Goal: Task Accomplishment & Management: Use online tool/utility

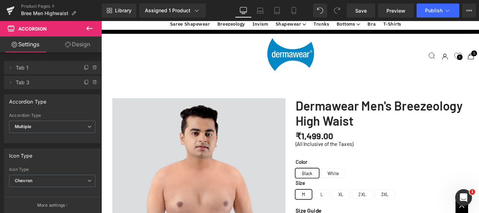
scroll to position [1615, 0]
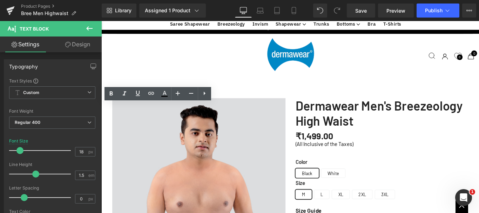
drag, startPoint x: 148, startPoint y: 140, endPoint x: 118, endPoint y: 122, distance: 35.5
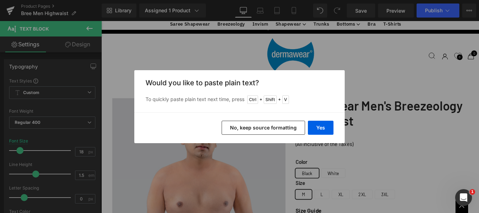
click at [256, 131] on button "No, keep source formatting" at bounding box center [264, 128] width 84 height 14
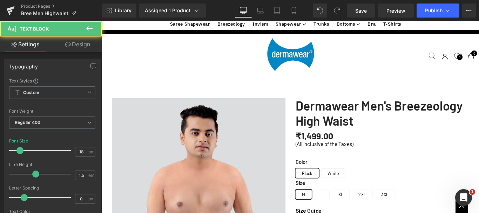
drag, startPoint x: 138, startPoint y: 141, endPoint x: 147, endPoint y: 140, distance: 8.8
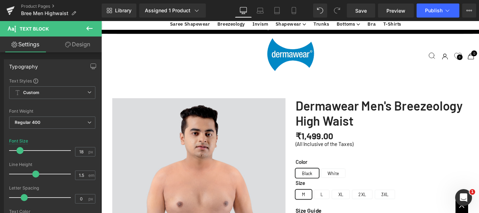
drag, startPoint x: 167, startPoint y: 139, endPoint x: 140, endPoint y: 149, distance: 28.1
click at [357, 11] on span "Save" at bounding box center [362, 10] width 12 height 7
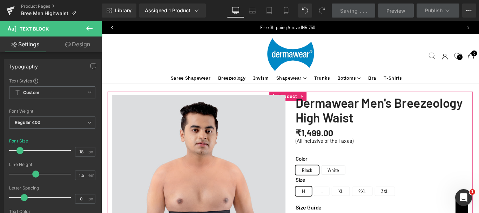
scroll to position [0, 0]
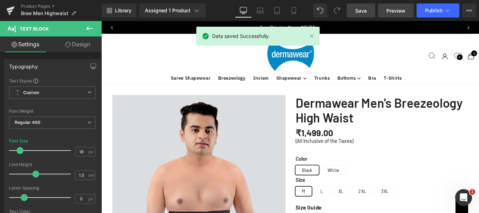
click at [388, 10] on span "Preview" at bounding box center [396, 10] width 19 height 7
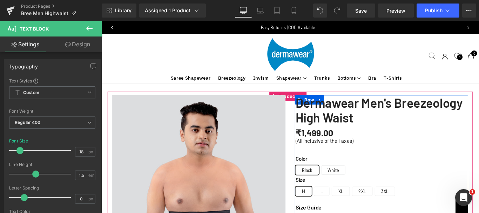
scroll to position [35, 0]
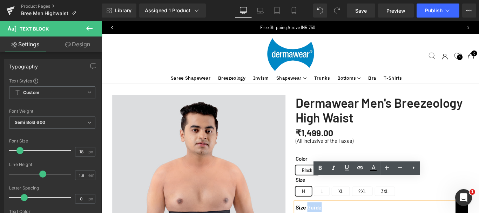
drag, startPoint x: 336, startPoint y: 203, endPoint x: 347, endPoint y: 203, distance: 10.5
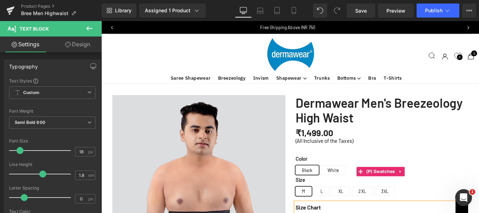
click at [367, 11] on span "Save" at bounding box center [362, 10] width 12 height 7
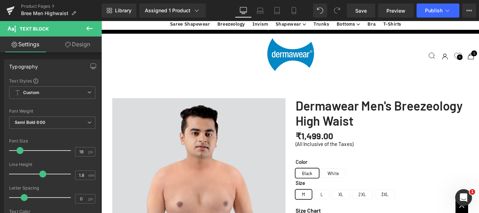
scroll to position [1509, 0]
click at [289, 11] on link "Mobile" at bounding box center [294, 11] width 17 height 14
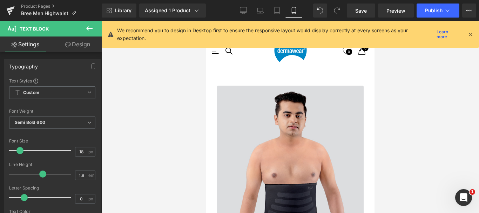
type input "100"
click at [293, 10] on icon at bounding box center [294, 10] width 7 height 7
click at [471, 33] on icon at bounding box center [471, 34] width 6 height 6
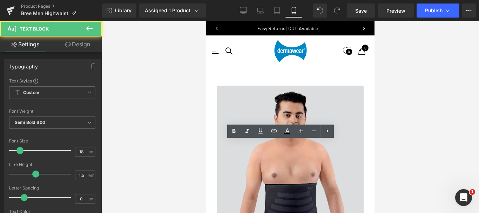
scroll to position [345, 0]
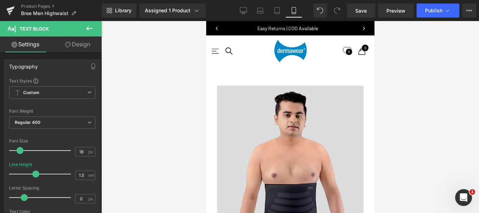
scroll to position [1994, 0]
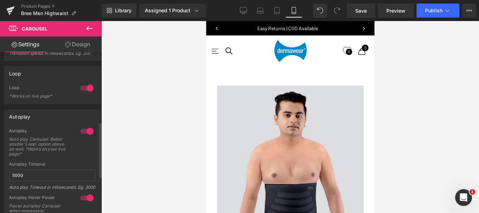
scroll to position [167, 0]
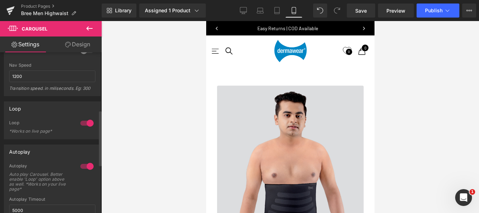
click at [86, 124] on div at bounding box center [87, 123] width 17 height 11
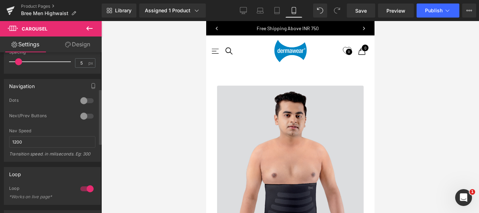
scroll to position [105, 0]
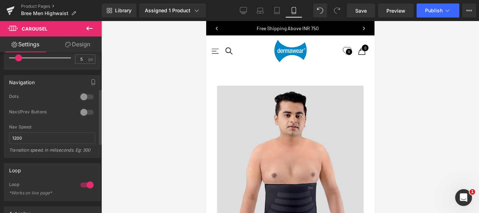
click at [86, 97] on div at bounding box center [87, 96] width 17 height 11
click at [83, 95] on div at bounding box center [87, 96] width 17 height 11
click at [86, 94] on div at bounding box center [87, 96] width 17 height 11
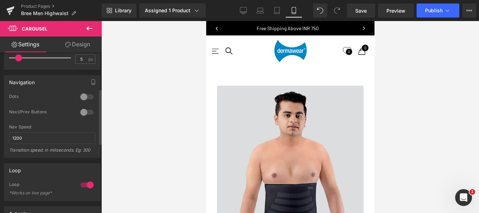
click at [86, 94] on div at bounding box center [87, 96] width 17 height 11
click at [82, 97] on div at bounding box center [87, 96] width 17 height 11
click at [83, 97] on div at bounding box center [87, 96] width 17 height 11
click at [84, 42] on link "Design" at bounding box center [77, 45] width 51 height 16
click at [81, 45] on link "Design" at bounding box center [77, 45] width 51 height 16
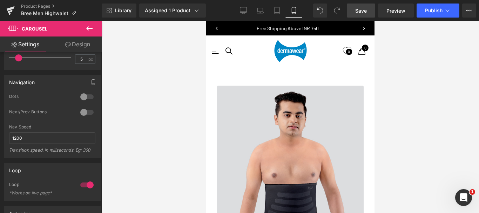
click at [0, 0] on div "Background" at bounding box center [0, 0] width 0 height 0
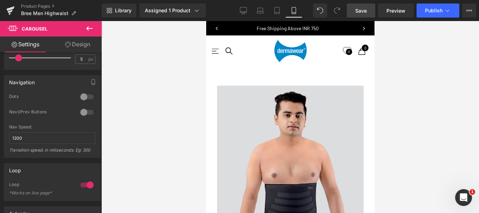
click at [362, 12] on span "Save" at bounding box center [362, 10] width 12 height 7
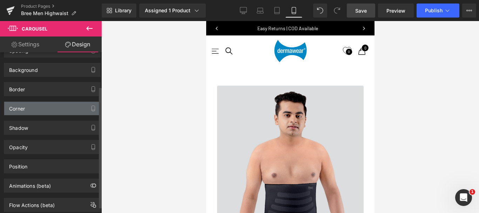
scroll to position [54, 0]
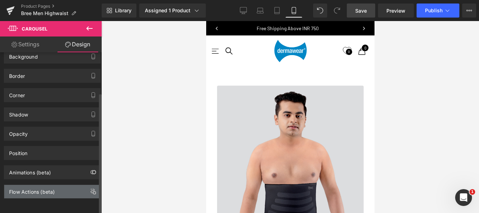
click at [25, 186] on div "Flow Actions (beta)" at bounding box center [32, 190] width 46 height 10
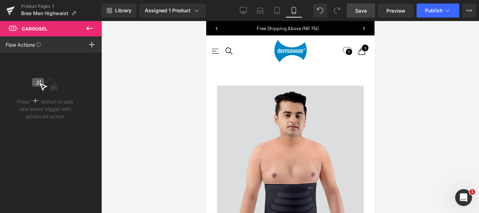
click at [88, 27] on icon at bounding box center [89, 28] width 6 height 4
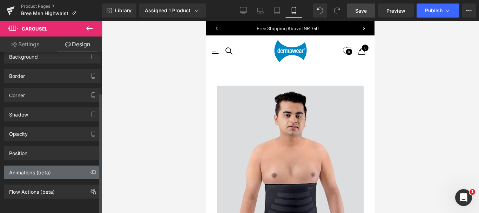
click at [25, 169] on div "Animations (beta)" at bounding box center [30, 171] width 42 height 10
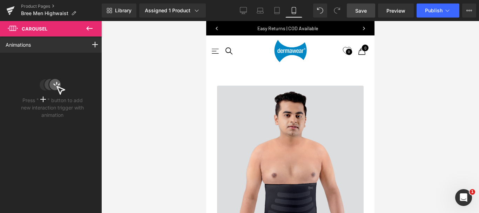
click at [88, 26] on icon at bounding box center [89, 28] width 8 height 8
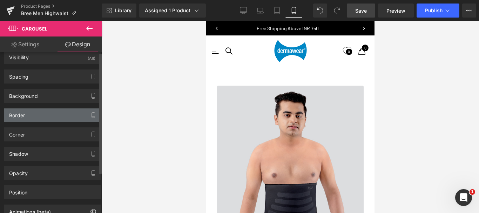
scroll to position [0, 0]
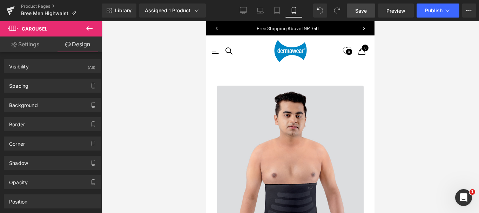
click at [35, 39] on link "Settings" at bounding box center [25, 45] width 51 height 16
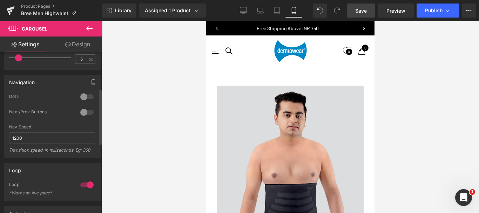
drag, startPoint x: 80, startPoint y: 99, endPoint x: 83, endPoint y: 143, distance: 44.0
click at [80, 99] on div at bounding box center [87, 96] width 17 height 11
click at [83, 97] on div at bounding box center [87, 96] width 17 height 11
click at [91, 80] on icon "button" at bounding box center [94, 82] width 6 height 6
click at [30, 125] on div "Next/Prev Buttons" at bounding box center [52, 116] width 86 height 15
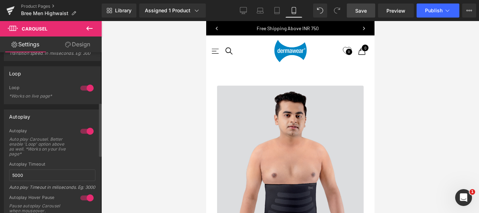
scroll to position [149, 0]
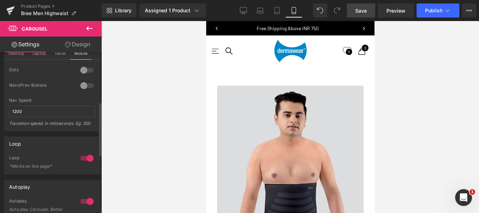
click at [84, 84] on div at bounding box center [87, 85] width 17 height 11
click at [86, 69] on div at bounding box center [87, 70] width 17 height 11
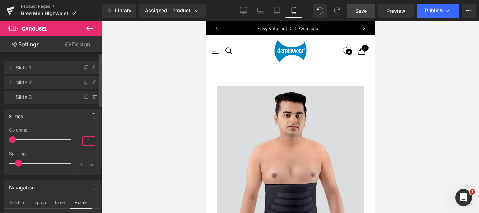
drag, startPoint x: 86, startPoint y: 143, endPoint x: 90, endPoint y: 143, distance: 4.2
click at [90, 143] on input "1" at bounding box center [89, 141] width 12 height 9
type input "2"
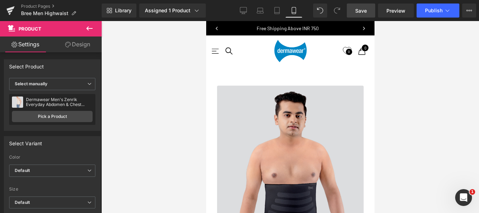
scroll to position [1959, 0]
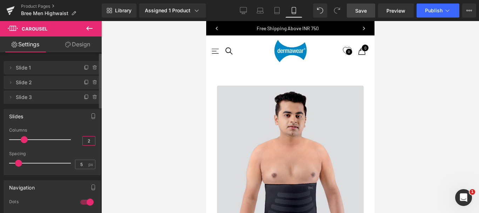
click at [88, 140] on input "2" at bounding box center [89, 141] width 12 height 9
type input "3"
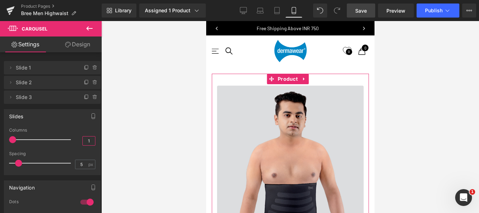
scroll to position [29, 0]
type input "1"
click at [361, 11] on span "Save" at bounding box center [362, 10] width 12 height 7
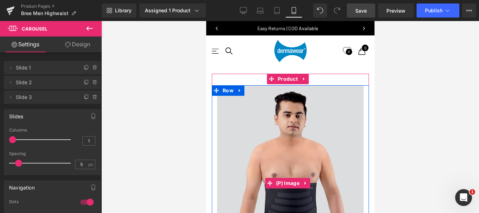
scroll to position [0, 0]
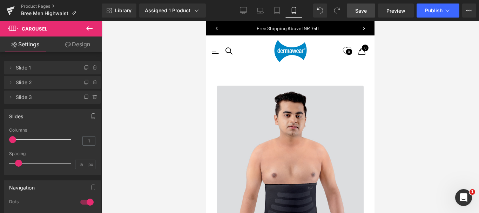
click at [362, 8] on span "Save" at bounding box center [362, 10] width 12 height 7
click at [361, 14] on span "Save" at bounding box center [362, 10] width 12 height 7
click at [12, 11] on icon at bounding box center [10, 11] width 5 height 3
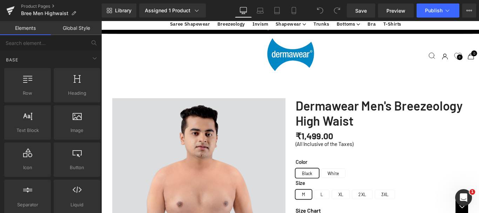
scroll to position [294, 0]
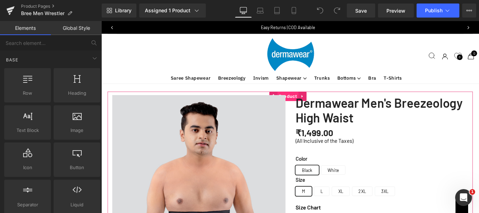
click at [309, 102] on span "Product" at bounding box center [311, 105] width 24 height 11
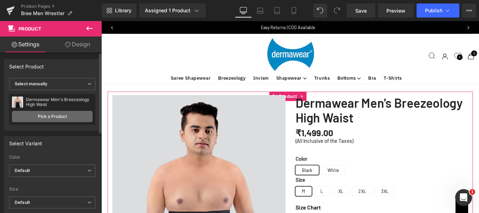
click at [45, 113] on link "Pick a Product" at bounding box center [52, 116] width 81 height 11
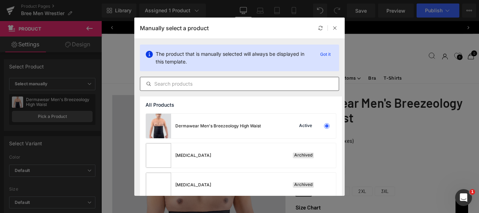
click at [186, 85] on input "text" at bounding box center [239, 84] width 199 height 8
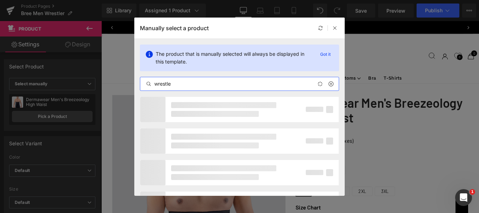
type input "wrestler"
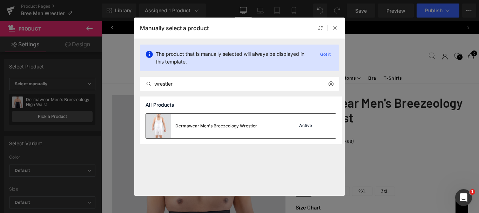
click at [231, 124] on div "Dermawear Men's Breezeology Wrestler" at bounding box center [217, 126] width 82 height 6
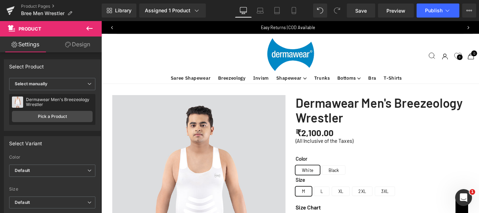
scroll to position [35, 0]
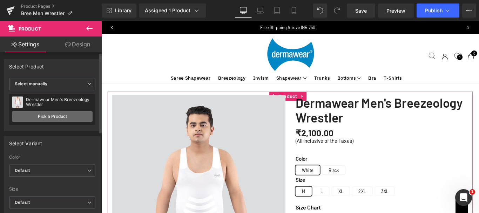
click at [55, 118] on link "Pick a Product" at bounding box center [52, 116] width 81 height 11
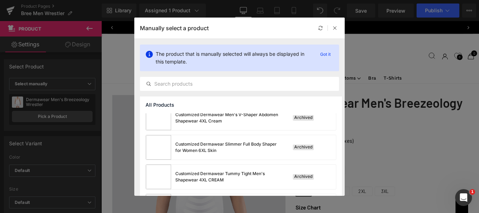
scroll to position [485, 0]
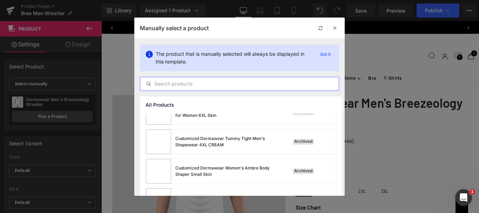
click at [193, 81] on input "text" at bounding box center [239, 84] width 199 height 8
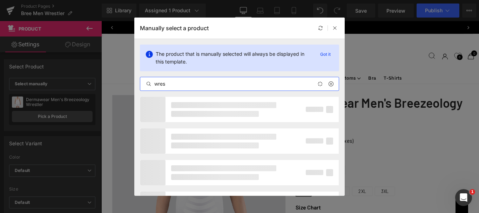
type input "wrest"
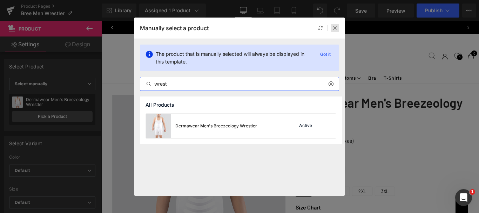
click at [333, 28] on icon at bounding box center [335, 28] width 5 height 5
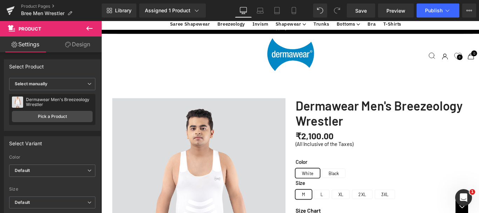
scroll to position [1901, 0]
click at [365, 13] on span "Save" at bounding box center [362, 10] width 12 height 7
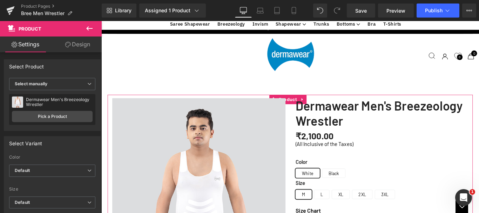
scroll to position [356, 0]
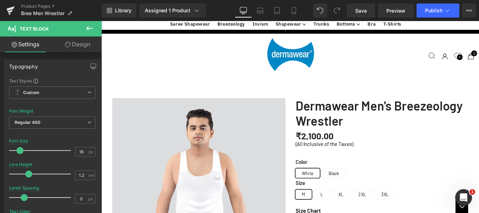
drag, startPoint x: 356, startPoint y: 80, endPoint x: 317, endPoint y: 74, distance: 39.8
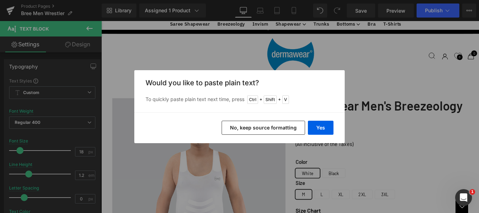
click at [260, 124] on button "No, keep source formatting" at bounding box center [264, 128] width 84 height 14
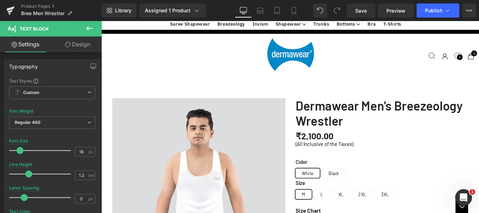
scroll to position [286, 0]
drag, startPoint x: 24, startPoint y: 2, endPoint x: 372, endPoint y: 10, distance: 347.6
click at [372, 10] on link "Save" at bounding box center [361, 11] width 28 height 14
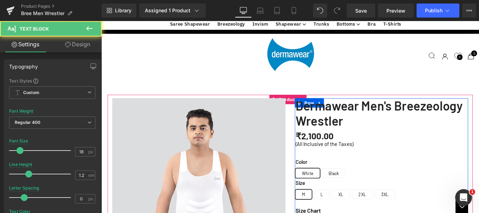
drag, startPoint x: 366, startPoint y: 164, endPoint x: 318, endPoint y: 164, distance: 48.1
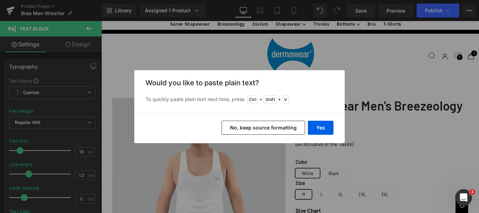
click at [259, 130] on button "No, keep source formatting" at bounding box center [264, 128] width 84 height 14
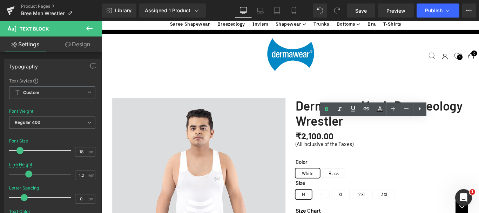
click at [325, 6] on button at bounding box center [320, 11] width 14 height 14
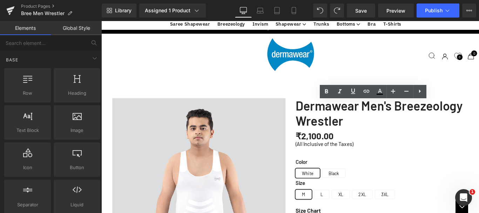
scroll to position [321, 0]
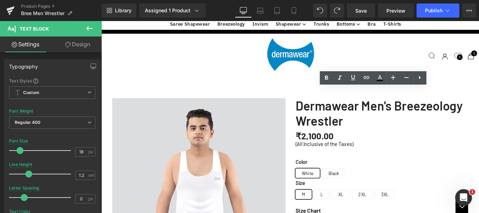
drag, startPoint x: 365, startPoint y: 129, endPoint x: 317, endPoint y: 129, distance: 47.7
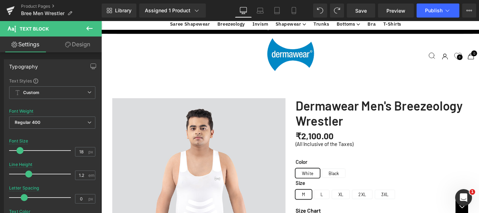
drag, startPoint x: 380, startPoint y: 148, endPoint x: 317, endPoint y: 138, distance: 63.2
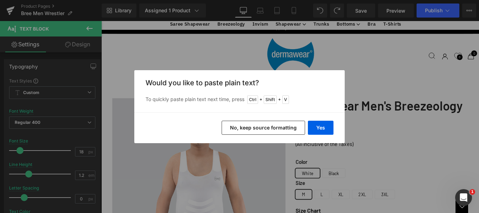
click at [272, 133] on button "No, keep source formatting" at bounding box center [264, 128] width 84 height 14
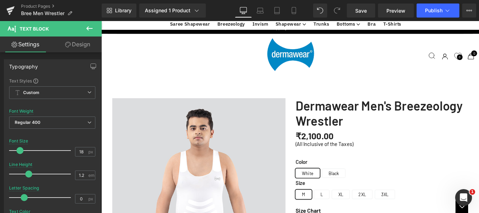
drag, startPoint x: 449, startPoint y: 140, endPoint x: 486, endPoint y: 138, distance: 37.6
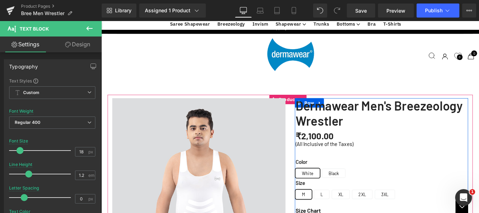
drag, startPoint x: 403, startPoint y: 191, endPoint x: 362, endPoint y: 21, distance: 174.5
copy b "Breathable, Lightweight Fabric"
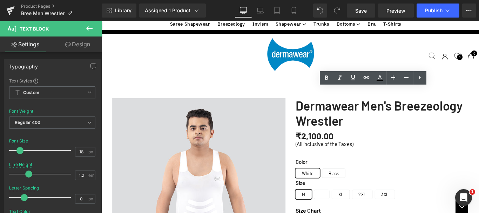
drag, startPoint x: 358, startPoint y: 206, endPoint x: 318, endPoint y: 199, distance: 40.5
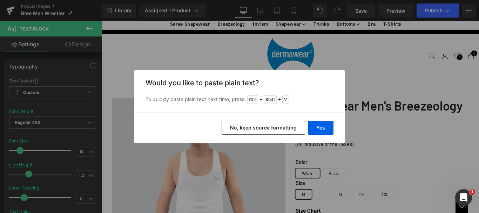
click at [263, 127] on button "No, keep source formatting" at bounding box center [264, 128] width 84 height 14
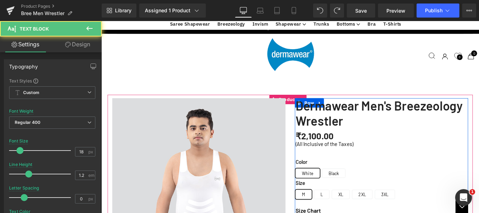
drag, startPoint x: 359, startPoint y: 205, endPoint x: 317, endPoint y: 200, distance: 42.1
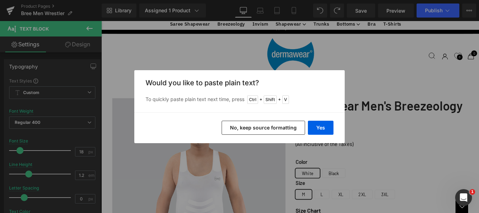
click at [283, 128] on button "No, keep source formatting" at bounding box center [264, 128] width 84 height 14
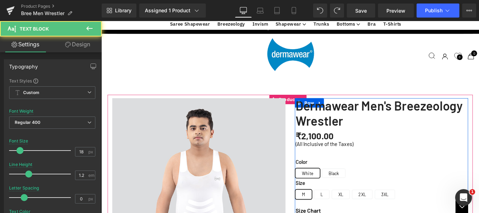
drag, startPoint x: 489, startPoint y: 199, endPoint x: 502, endPoint y: 199, distance: 13.3
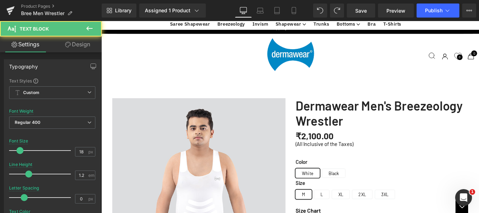
drag, startPoint x: 490, startPoint y: 198, endPoint x: 502, endPoint y: 198, distance: 12.3
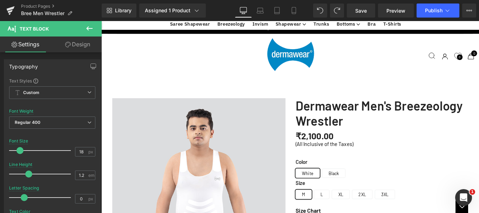
drag, startPoint x: 327, startPoint y: 198, endPoint x: 317, endPoint y: 191, distance: 13.1
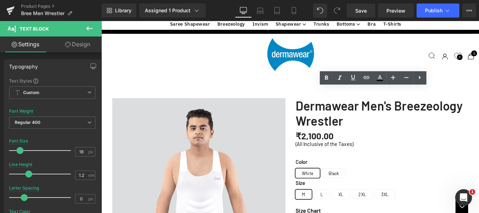
drag, startPoint x: 403, startPoint y: 206, endPoint x: 318, endPoint y: 192, distance: 86.2
copy div "Breathable, Lightweight Fabric Made from ultra-breathable, skin-friendly fabric…"
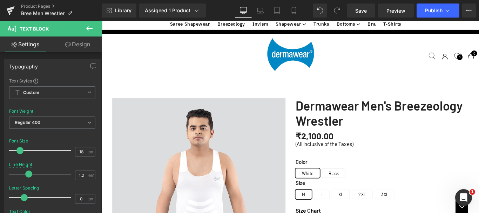
drag, startPoint x: 466, startPoint y: 234, endPoint x: 482, endPoint y: 207, distance: 30.3
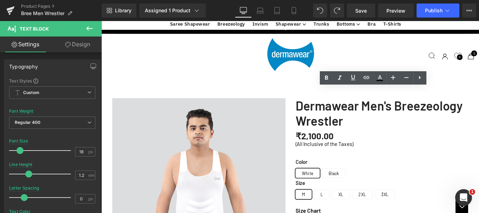
drag, startPoint x: 482, startPoint y: 207, endPoint x: 319, endPoint y: 191, distance: 163.7
copy div "Breathable, Lightweight Fabric Made from ultra-breathable, skin-friendly fabric…"
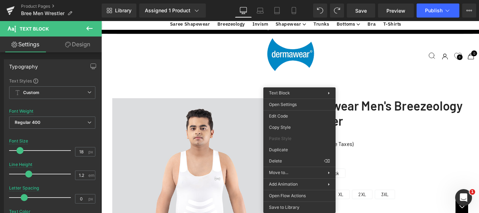
drag, startPoint x: 320, startPoint y: 187, endPoint x: 484, endPoint y: 208, distance: 165.2
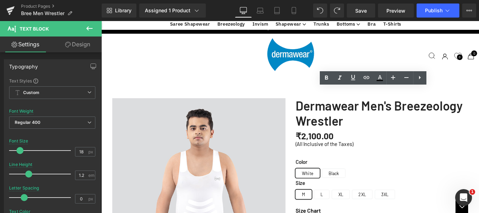
drag, startPoint x: 477, startPoint y: 209, endPoint x: 317, endPoint y: 192, distance: 160.6
drag, startPoint x: 412, startPoint y: 197, endPoint x: 454, endPoint y: 204, distance: 42.9
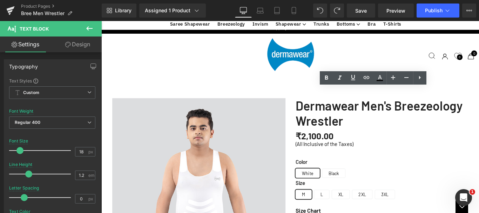
drag, startPoint x: 478, startPoint y: 207, endPoint x: 317, endPoint y: 198, distance: 161.0
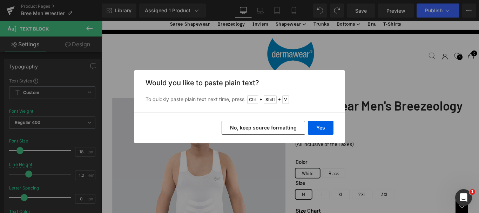
click at [257, 125] on button "No, keep source formatting" at bounding box center [264, 128] width 84 height 14
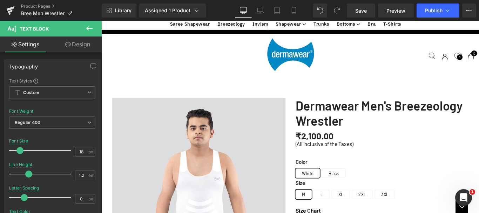
scroll to position [462, 0]
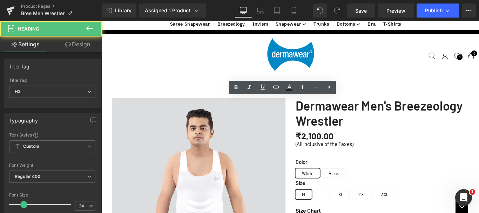
drag, startPoint x: 326, startPoint y: 111, endPoint x: 364, endPoint y: 111, distance: 38.3
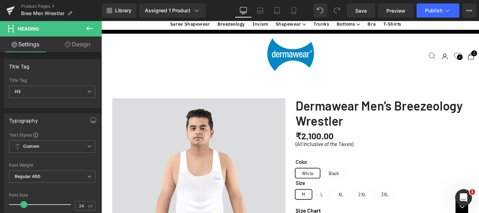
scroll to position [602, 0]
click at [365, 12] on span "Save" at bounding box center [362, 10] width 12 height 7
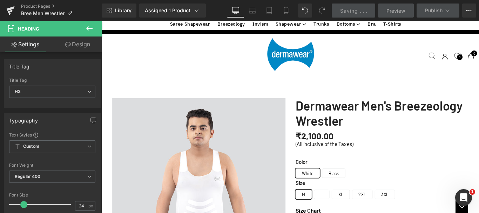
scroll to position [883, 0]
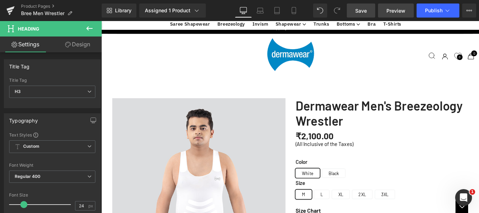
click at [395, 9] on span "Preview" at bounding box center [396, 10] width 19 height 7
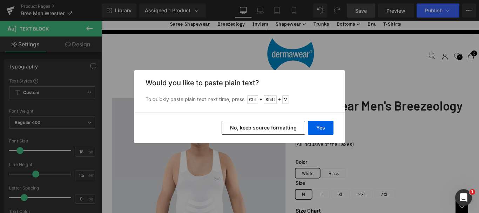
click at [274, 124] on button "No, keep source formatting" at bounding box center [264, 128] width 84 height 14
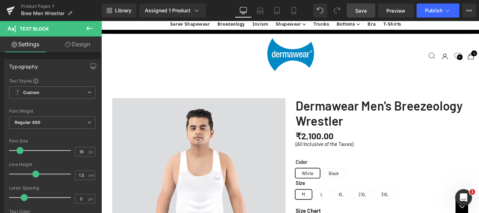
scroll to position [813, 0]
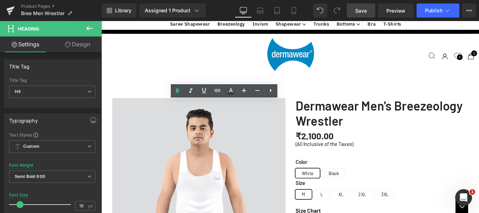
paste div
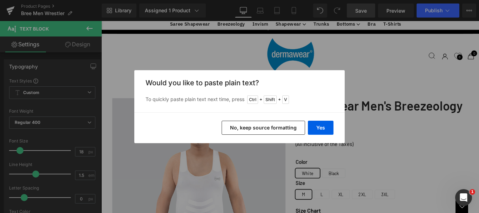
click at [261, 126] on button "No, keep source formatting" at bounding box center [264, 128] width 84 height 14
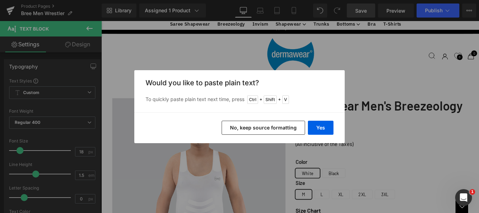
click at [261, 125] on button "No, keep source formatting" at bounding box center [264, 128] width 84 height 14
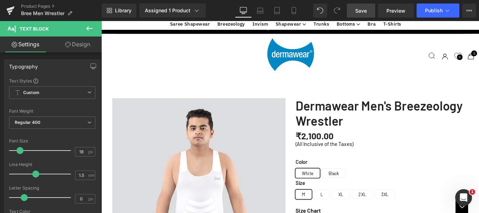
scroll to position [356, 0]
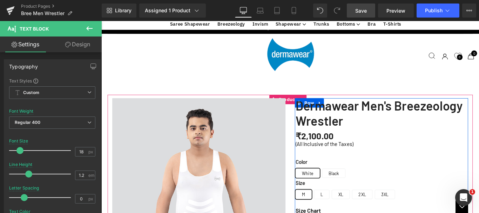
drag, startPoint x: 342, startPoint y: 65, endPoint x: 317, endPoint y: 65, distance: 24.2
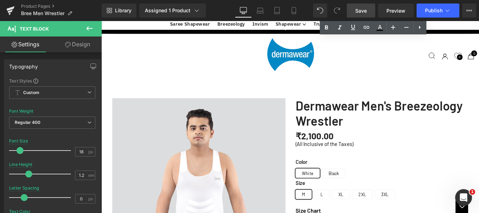
scroll to position [883, 0]
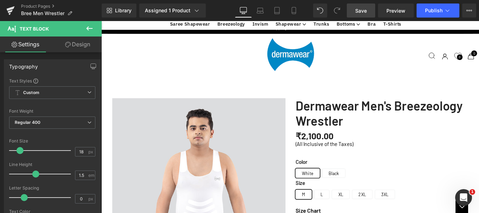
drag, startPoint x: 292, startPoint y: 56, endPoint x: 369, endPoint y: 57, distance: 76.9
drag, startPoint x: 168, startPoint y: 66, endPoint x: 192, endPoint y: 66, distance: 24.2
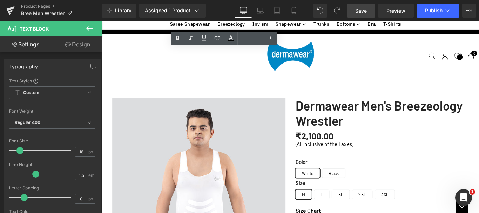
drag, startPoint x: 366, startPoint y: 57, endPoint x: 158, endPoint y: 62, distance: 207.9
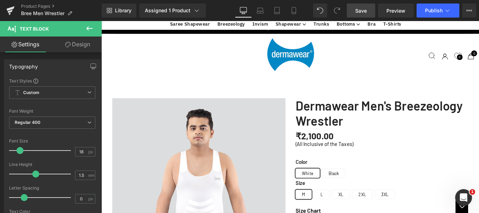
drag, startPoint x: 282, startPoint y: 67, endPoint x: 351, endPoint y: 67, distance: 69.9
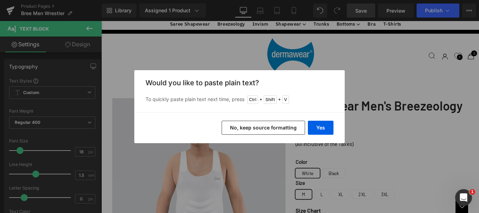
click at [262, 125] on button "No, keep source formatting" at bounding box center [264, 128] width 84 height 14
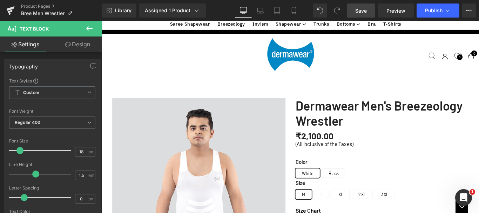
drag, startPoint x: 327, startPoint y: 65, endPoint x: 348, endPoint y: 26, distance: 44.3
copy p "Targeted Compression panel at Chest, abdomen, hip, and thigh sclupts key areas,…"
drag, startPoint x: 327, startPoint y: 58, endPoint x: 346, endPoint y: 55, distance: 19.2
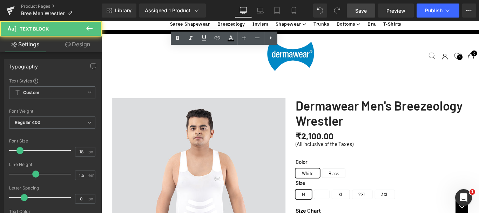
drag, startPoint x: 166, startPoint y: 66, endPoint x: 199, endPoint y: 66, distance: 33.0
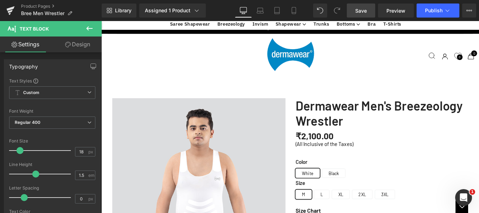
scroll to position [356, 0]
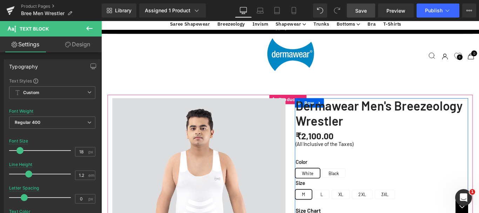
drag, startPoint x: 410, startPoint y: 170, endPoint x: 404, endPoint y: 30, distance: 140.5
copy div "Full Body Compression Support Provides targeted shaping from chest to thighs, e…"
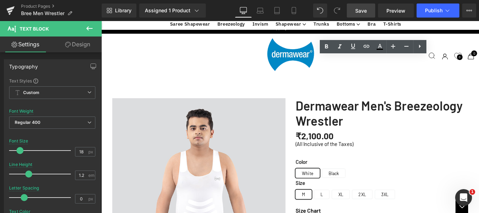
drag, startPoint x: 392, startPoint y: 73, endPoint x: 316, endPoint y: 70, distance: 76.2
drag, startPoint x: 390, startPoint y: 73, endPoint x: 317, endPoint y: 73, distance: 73.0
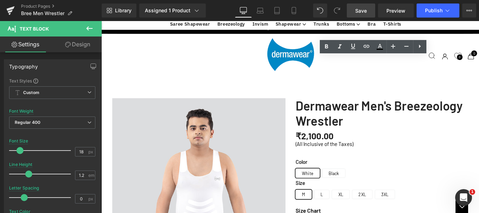
drag, startPoint x: 342, startPoint y: 65, endPoint x: 317, endPoint y: 65, distance: 25.3
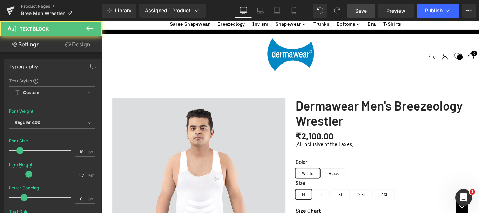
drag, startPoint x: 343, startPoint y: 74, endPoint x: 312, endPoint y: 74, distance: 30.2
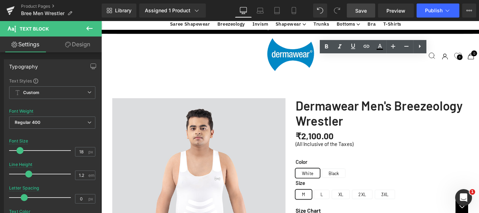
drag, startPoint x: 348, startPoint y: 74, endPoint x: 319, endPoint y: 73, distance: 29.5
click at [328, 48] on icon at bounding box center [326, 47] width 3 height 4
drag, startPoint x: 425, startPoint y: 71, endPoint x: 449, endPoint y: 72, distance: 24.2
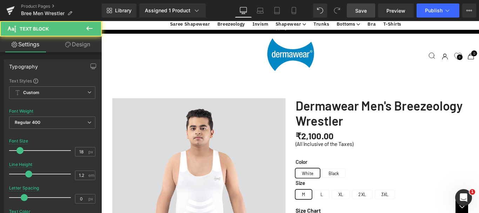
drag, startPoint x: 474, startPoint y: 71, endPoint x: 480, endPoint y: 73, distance: 6.2
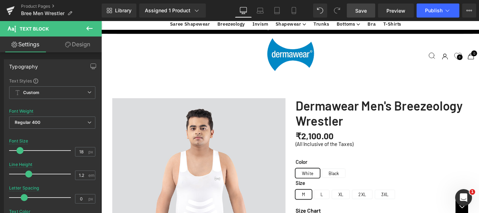
drag, startPoint x: 348, startPoint y: 74, endPoint x: 318, endPoint y: 73, distance: 29.5
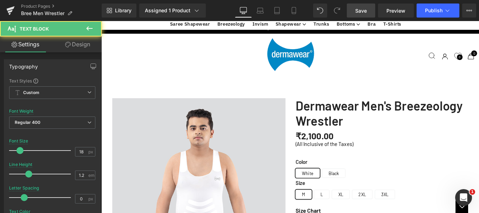
drag, startPoint x: 336, startPoint y: 95, endPoint x: 318, endPoint y: 95, distance: 18.6
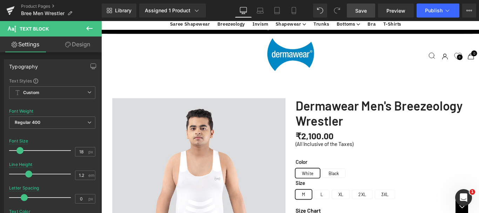
drag, startPoint x: 429, startPoint y: 95, endPoint x: 470, endPoint y: 95, distance: 40.7
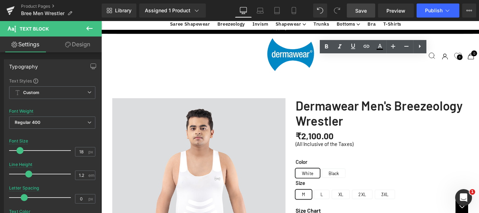
drag, startPoint x: 463, startPoint y: 94, endPoint x: 429, endPoint y: 94, distance: 34.0
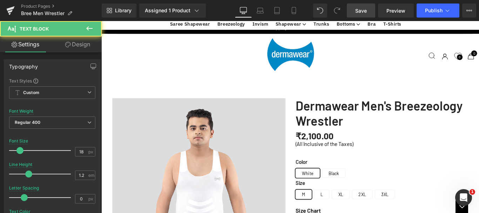
drag, startPoint x: 483, startPoint y: 96, endPoint x: 487, endPoint y: 96, distance: 3.9
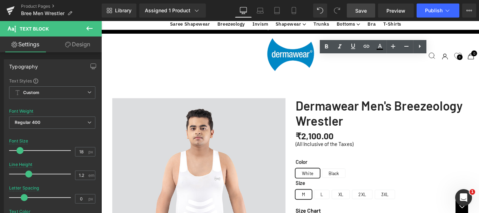
drag, startPoint x: 373, startPoint y: 94, endPoint x: 382, endPoint y: 95, distance: 8.1
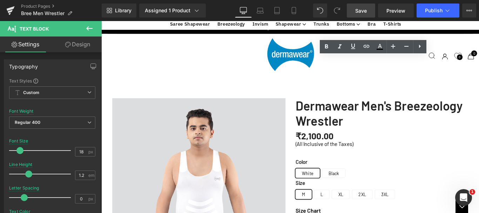
drag, startPoint x: 375, startPoint y: 95, endPoint x: 390, endPoint y: 95, distance: 15.1
drag, startPoint x: 396, startPoint y: 95, endPoint x: 383, endPoint y: 95, distance: 13.0
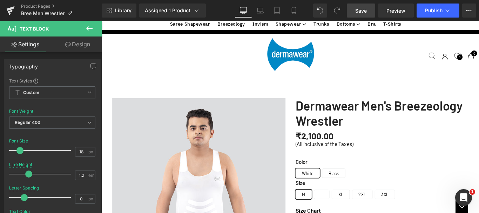
scroll to position [391, 0]
drag, startPoint x: 370, startPoint y: 82, endPoint x: 318, endPoint y: 82, distance: 52.3
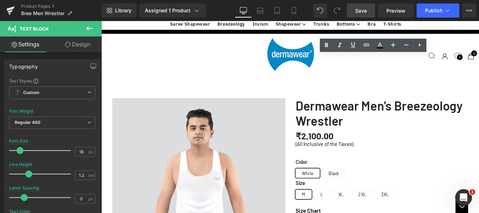
drag, startPoint x: 497, startPoint y: 82, endPoint x: 499, endPoint y: 86, distance: 4.3
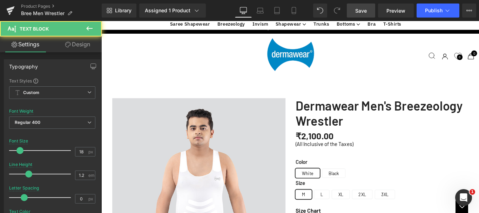
drag, startPoint x: 411, startPoint y: 105, endPoint x: 444, endPoint y: 105, distance: 33.0
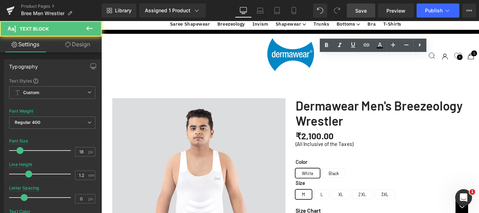
drag, startPoint x: 437, startPoint y: 106, endPoint x: 476, endPoint y: 105, distance: 38.3
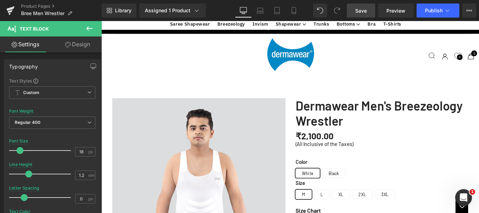
drag, startPoint x: 378, startPoint y: 87, endPoint x: 156, endPoint y: 121, distance: 224.8
click at [363, 11] on span "Save" at bounding box center [362, 10] width 12 height 7
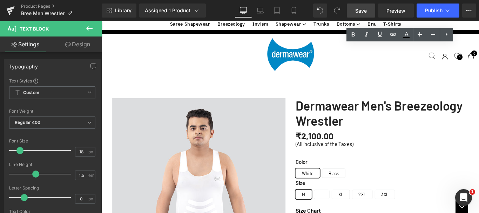
copy p "Supports upper back muscles, promoting better alignment and reducing slouching …"
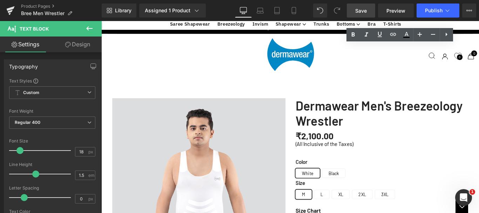
drag, startPoint x: 466, startPoint y: 52, endPoint x: 498, endPoint y: 53, distance: 32.0
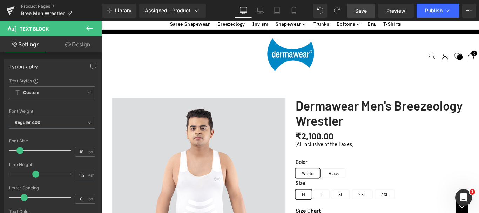
drag, startPoint x: 421, startPoint y: 70, endPoint x: 416, endPoint y: 73, distance: 6.4
click at [362, 12] on span "Save" at bounding box center [362, 10] width 12 height 7
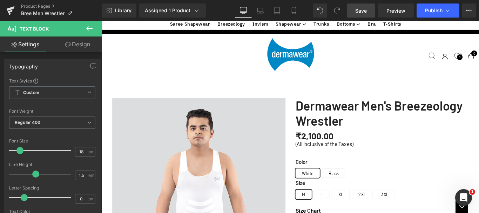
scroll to position [1449, 0]
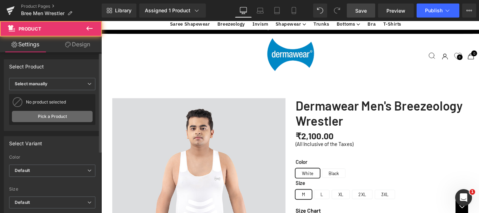
click at [61, 117] on link "Pick a Product" at bounding box center [52, 116] width 81 height 11
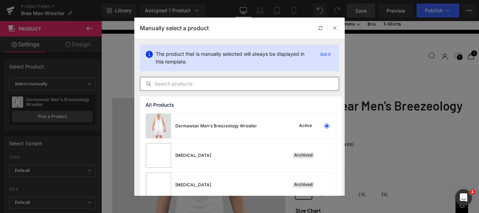
click at [186, 84] on input "text" at bounding box center [239, 84] width 199 height 8
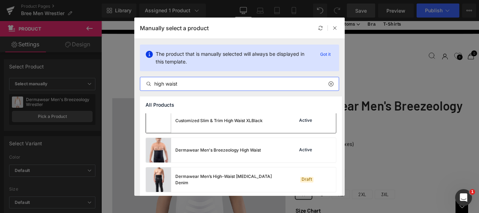
scroll to position [162, 0]
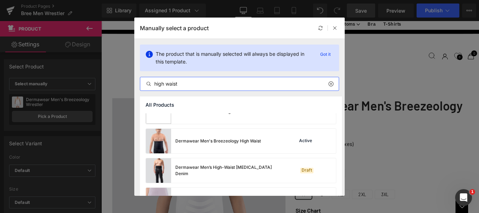
click at [184, 84] on input "high waist" at bounding box center [239, 84] width 199 height 8
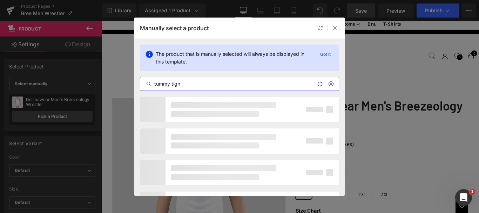
type input "tummy tight"
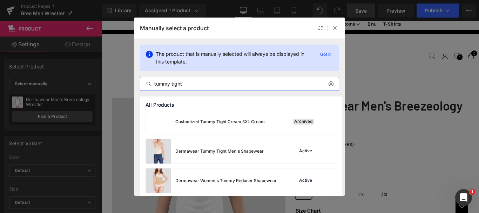
scroll to position [66, 0]
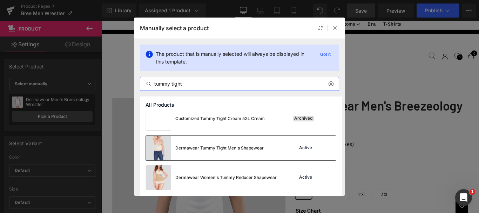
click at [284, 148] on div "Dermawear Tummy Tight Men's Shapewear Active" at bounding box center [241, 148] width 190 height 25
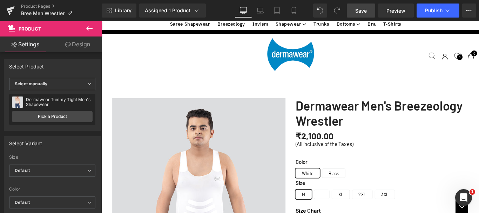
scroll to position [1414, 0]
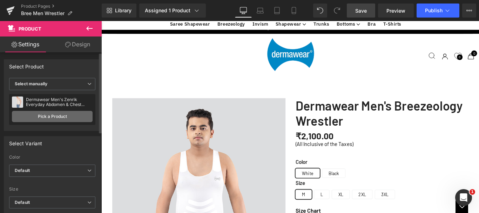
click at [62, 115] on link "Pick a Product" at bounding box center [52, 116] width 81 height 11
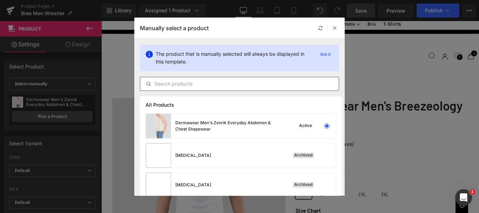
click at [191, 81] on input "text" at bounding box center [239, 84] width 199 height 8
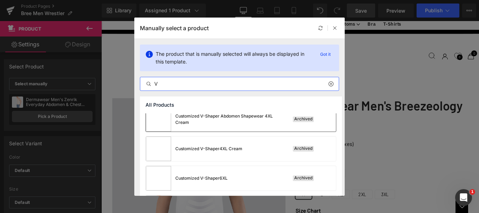
scroll to position [283, 0]
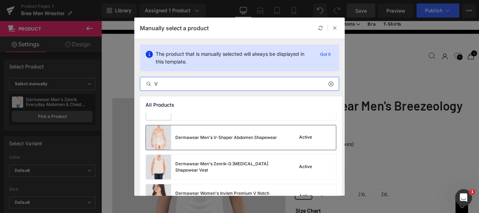
type input "V"
click at [251, 143] on div "Dermawear Men's V-Shaper Abdomen Shapewear" at bounding box center [211, 137] width 131 height 25
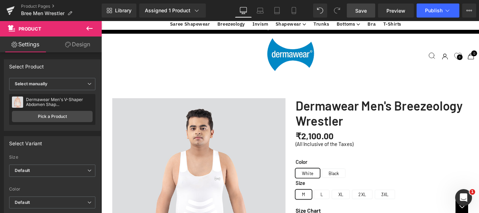
scroll to position [1555, 0]
click at [364, 8] on span "Save" at bounding box center [362, 10] width 12 height 7
click at [358, 12] on span "Save" at bounding box center [362, 10] width 12 height 7
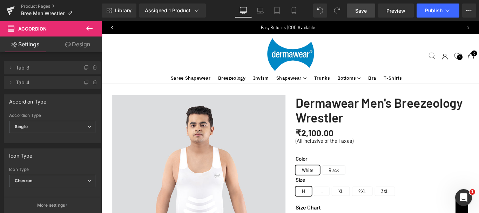
scroll to position [0, 0]
click at [360, 9] on span "Save" at bounding box center [362, 10] width 12 height 7
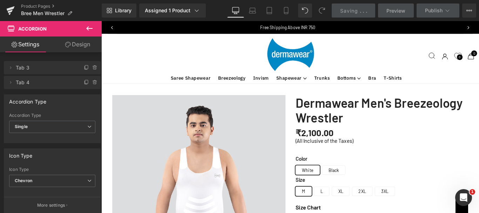
click at [392, 12] on span "Preview" at bounding box center [396, 10] width 19 height 7
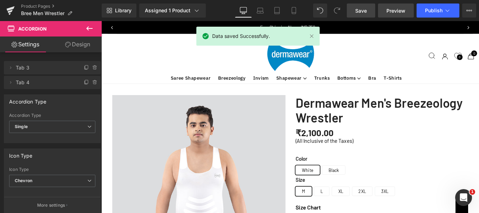
click at [397, 13] on span "Preview" at bounding box center [396, 10] width 19 height 7
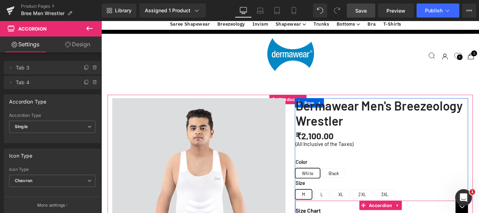
scroll to position [176, 0]
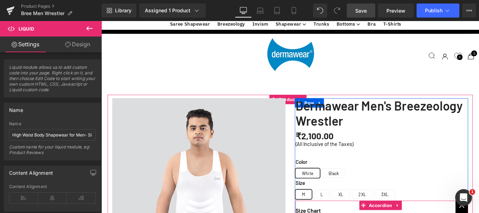
scroll to position [140, 0]
drag, startPoint x: 345, startPoint y: 127, endPoint x: 139, endPoint y: 155, distance: 207.6
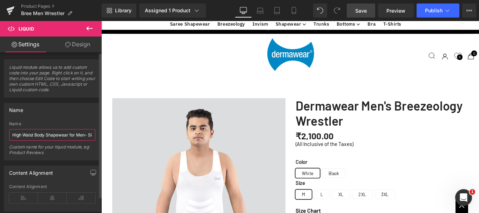
drag, startPoint x: 35, startPoint y: 134, endPoint x: 9, endPoint y: 135, distance: 25.3
click at [9, 135] on input "High Waist Body Shapewear for Men- Size Chart" at bounding box center [52, 135] width 86 height 12
type input "Full Body Wrestler Shapewear for Men- Size Chart"
click at [362, 12] on span "Save" at bounding box center [362, 10] width 12 height 7
click at [361, 12] on span "Save" at bounding box center [362, 10] width 12 height 7
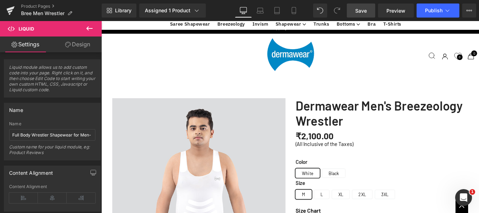
drag, startPoint x: 276, startPoint y: 4, endPoint x: 297, endPoint y: 4, distance: 21.4
click at [365, 12] on span "Save" at bounding box center [362, 10] width 12 height 7
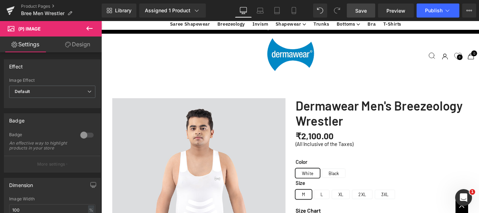
scroll to position [1299, 0]
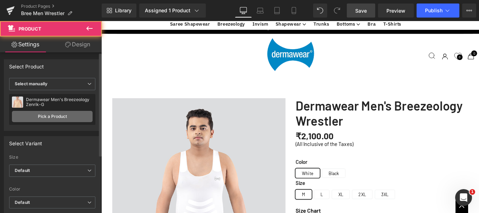
click at [64, 115] on link "Pick a Product" at bounding box center [52, 116] width 81 height 11
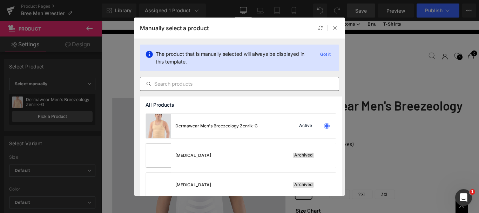
click at [184, 84] on input "text" at bounding box center [239, 84] width 199 height 8
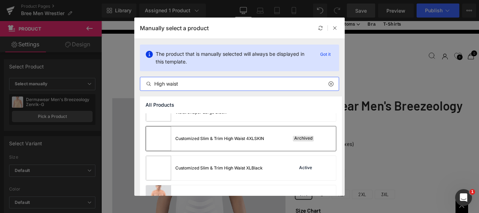
scroll to position [140, 0]
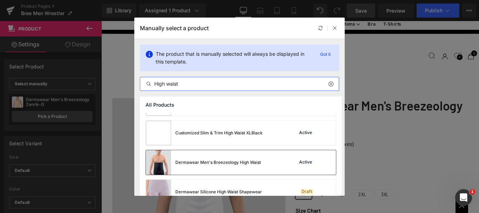
type input "High waist"
click at [258, 167] on div "Dermawear Men's Breezeology High Waist" at bounding box center [203, 162] width 115 height 25
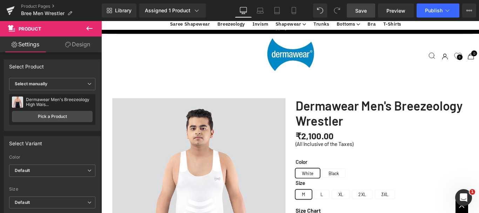
scroll to position [1474, 0]
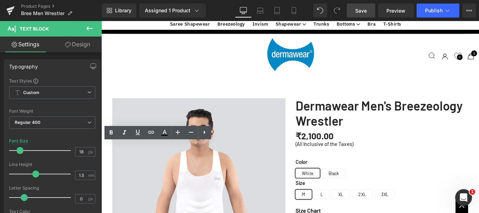
drag, startPoint x: 168, startPoint y: 184, endPoint x: 118, endPoint y: 165, distance: 53.5
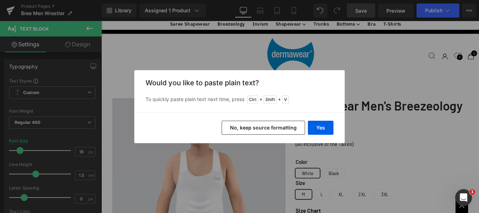
click at [246, 134] on button "No, keep source formatting" at bounding box center [264, 128] width 84 height 14
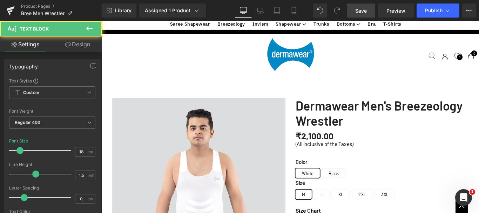
drag, startPoint x: 121, startPoint y: 173, endPoint x: 117, endPoint y: 173, distance: 4.6
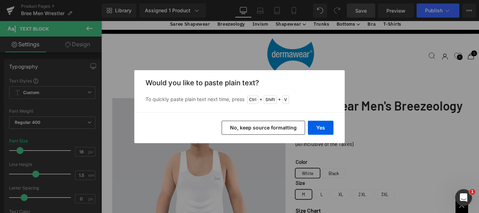
click at [287, 127] on button "No, keep source formatting" at bounding box center [264, 128] width 84 height 14
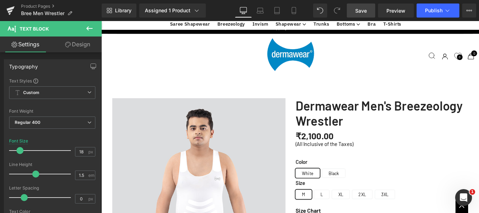
drag, startPoint x: 410, startPoint y: 175, endPoint x: 398, endPoint y: 176, distance: 12.3
drag, startPoint x: 466, startPoint y: 175, endPoint x: 422, endPoint y: 186, distance: 45.7
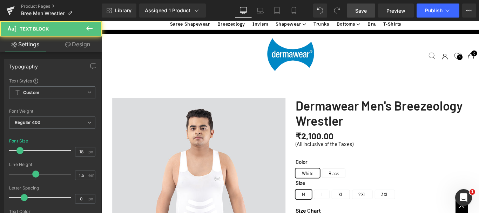
drag, startPoint x: 495, startPoint y: 175, endPoint x: 507, endPoint y: 175, distance: 11.6
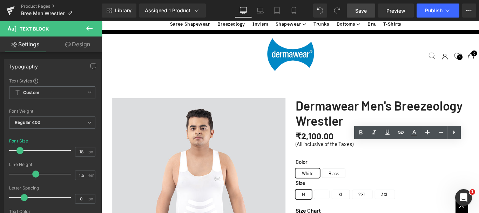
drag, startPoint x: 481, startPoint y: 186, endPoint x: 398, endPoint y: 164, distance: 85.8
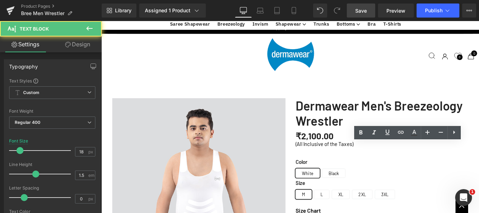
drag, startPoint x: 413, startPoint y: 166, endPoint x: 399, endPoint y: 167, distance: 14.5
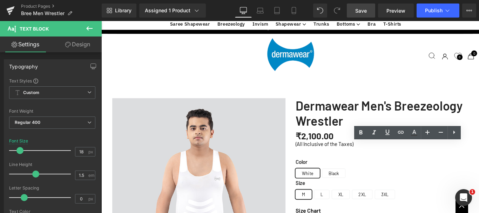
drag, startPoint x: 459, startPoint y: 166, endPoint x: 483, endPoint y: 164, distance: 23.9
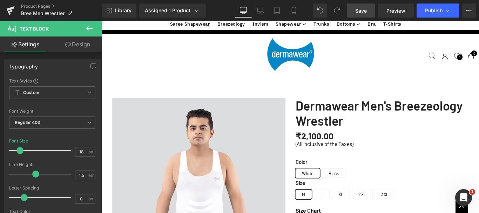
drag, startPoint x: 304, startPoint y: 201, endPoint x: 333, endPoint y: 201, distance: 29.1
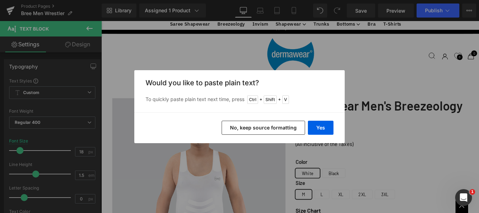
click at [271, 128] on button "No, keep source formatting" at bounding box center [264, 128] width 84 height 14
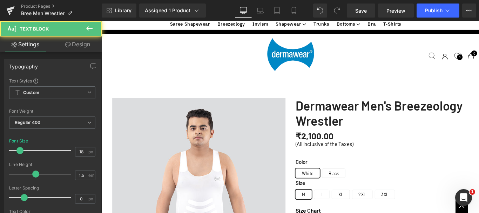
drag, startPoint x: 273, startPoint y: 187, endPoint x: 287, endPoint y: 185, distance: 13.8
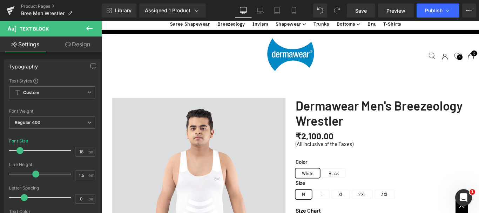
click at [364, 11] on span "Save" at bounding box center [362, 10] width 12 height 7
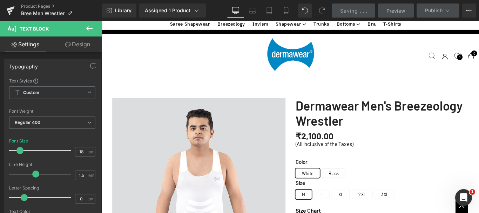
click at [356, 10] on span "Saving" at bounding box center [349, 11] width 18 height 6
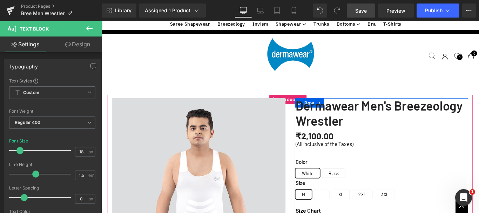
scroll to position [70, 0]
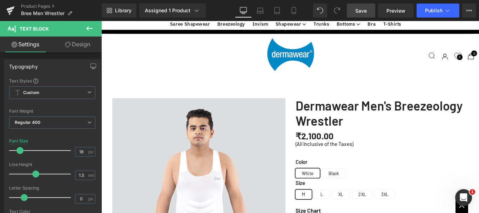
click at [361, 10] on span "Save" at bounding box center [362, 10] width 12 height 7
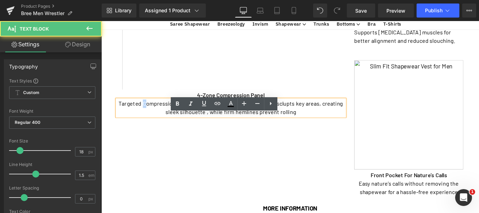
click at [153, 128] on p "Targeted Compression panel at Chest, abdomen, hip, and thigh sclupts key areas,…" at bounding box center [247, 118] width 256 height 19
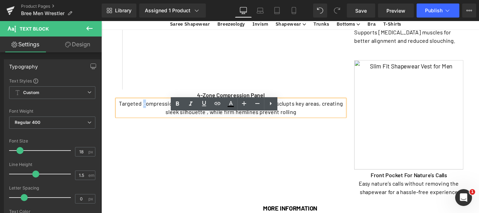
drag, startPoint x: 187, startPoint y: 130, endPoint x: 203, endPoint y: 130, distance: 15.8
click at [200, 128] on p "Targeted compression panel at Chest, abdomen, hip, and thigh sclupts key areas,…" at bounding box center [247, 118] width 256 height 19
click at [203, 128] on p "Targeted compression panel at Chest, abdomen, hip, and thigh sclupts key areas,…" at bounding box center [247, 118] width 256 height 19
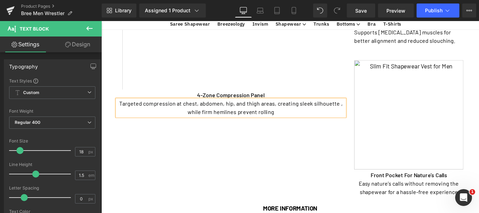
click at [252, 128] on p "Targeted compression at chest, abdomen, hip, and thigh areas, creating sleek si…" at bounding box center [247, 118] width 256 height 19
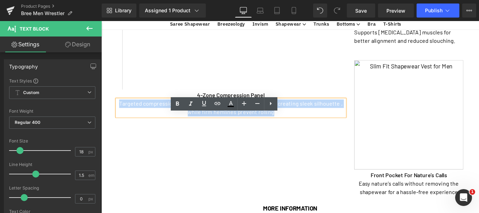
copy p "Targeted compression at chest, abdomen, hip, and thigh areas, creating sleek si…"
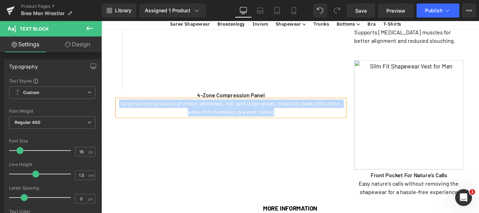
click at [201, 128] on p "Targeted compression at chest, abdomen, hip, and thigh areas, creating sleek si…" at bounding box center [247, 118] width 256 height 19
click at [193, 128] on p "Targeted compression at chest, abdomen, hip, and thigh areas, creating sleek si…" at bounding box center [247, 118] width 256 height 19
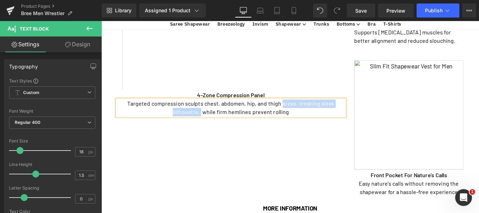
drag, startPoint x: 302, startPoint y: 129, endPoint x: 213, endPoint y: 139, distance: 90.0
click at [213, 128] on p "Targeted compression sculpts chest, abdomen, hip, and thigh areas, creating sle…" at bounding box center [247, 118] width 256 height 19
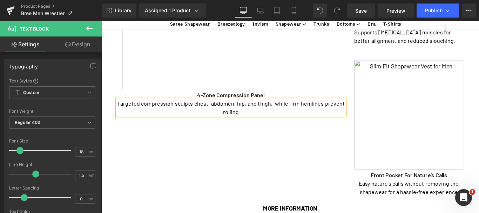
click at [257, 128] on p "Targeted compression sculpts chest, abdomen, hip, and thigh, while firm hemline…" at bounding box center [247, 118] width 256 height 19
click at [430, 48] on p "Supports [MEDICAL_DATA] muscles for better alignment and reduced slouching." at bounding box center [447, 38] width 123 height 19
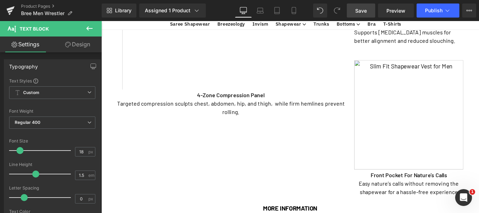
click at [358, 9] on span "Save" at bounding box center [362, 10] width 12 height 7
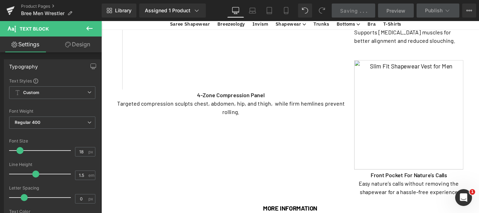
click at [386, 60] on img at bounding box center [447, 124] width 123 height 128
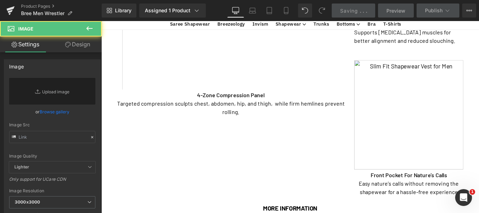
click at [386, 48] on div "Supports upper back muscles for better alignment and reduced slouching. Text Bl…" at bounding box center [447, 38] width 123 height 19
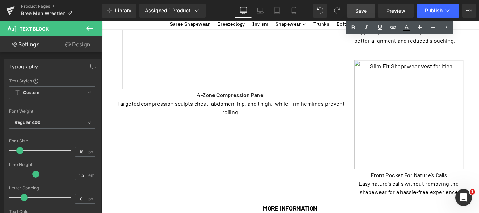
scroll to position [176, 0]
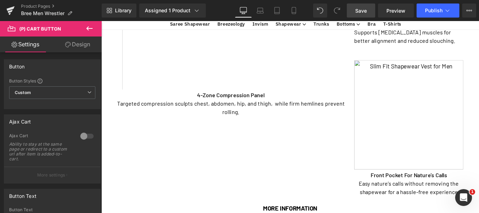
scroll to position [456, 0]
click at [365, 10] on span "Save" at bounding box center [362, 10] width 12 height 7
click at [367, 9] on span "Save" at bounding box center [362, 10] width 12 height 7
drag, startPoint x: 354, startPoint y: 9, endPoint x: 354, endPoint y: 3, distance: 5.6
click at [354, 9] on link "Save" at bounding box center [361, 11] width 28 height 14
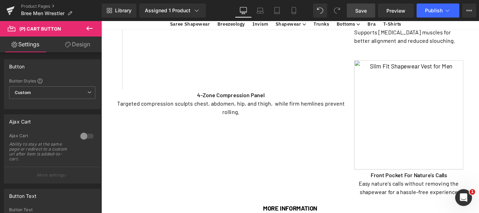
click at [364, 11] on span "Save" at bounding box center [362, 10] width 12 height 7
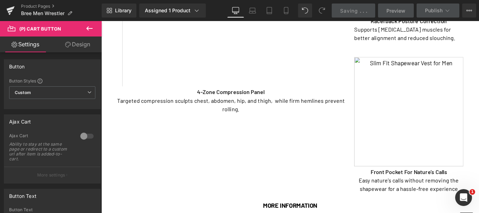
scroll to position [0, 0]
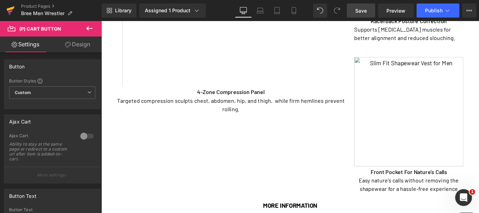
click at [11, 12] on icon at bounding box center [10, 11] width 5 height 3
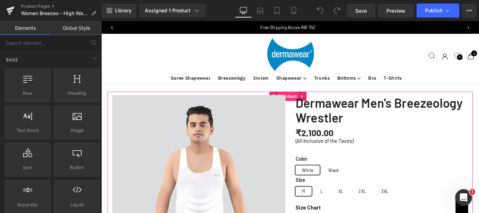
click at [311, 103] on span "Product" at bounding box center [311, 105] width 24 height 11
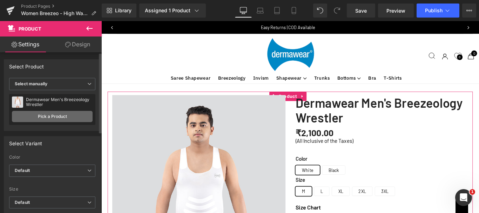
click at [49, 116] on link "Pick a Product" at bounding box center [52, 116] width 81 height 11
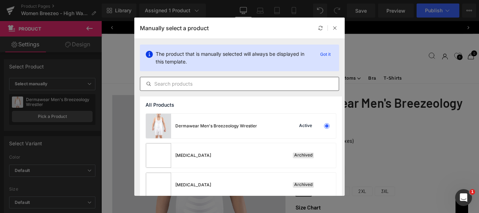
click at [166, 86] on input "text" at bounding box center [239, 84] width 199 height 8
paste input "Women's Breezeology High Waist"
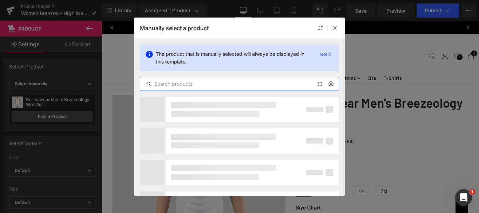
type input "Women's Breezeology High Waist"
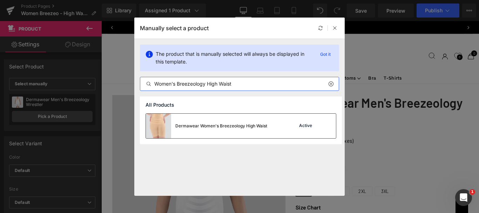
click at [289, 126] on div "Active" at bounding box center [313, 126] width 48 height 10
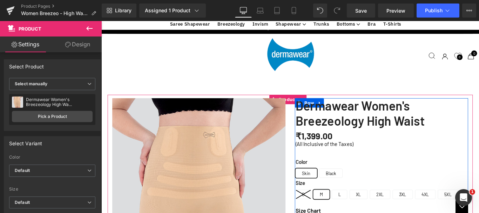
scroll to position [364, 0]
click at [363, 7] on span "Save" at bounding box center [362, 10] width 12 height 7
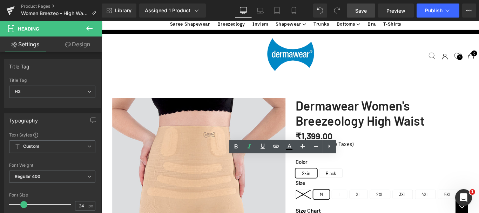
paste div
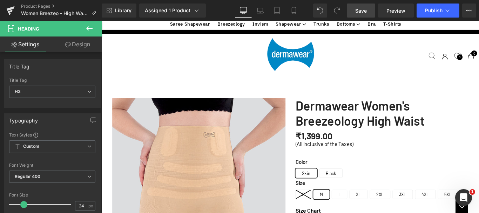
scroll to position [645, 0]
click at [358, 13] on span "Save" at bounding box center [362, 10] width 12 height 7
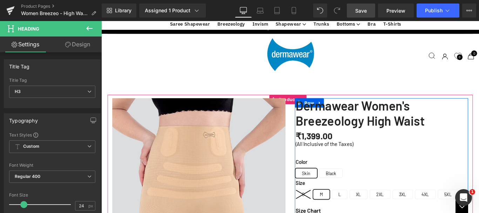
scroll to position [281, 0]
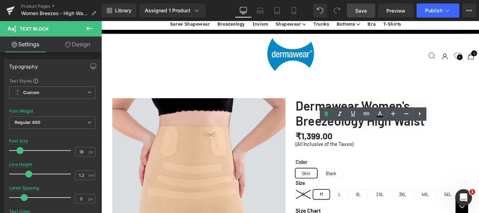
drag, startPoint x: 382, startPoint y: 140, endPoint x: 317, endPoint y: 140, distance: 64.6
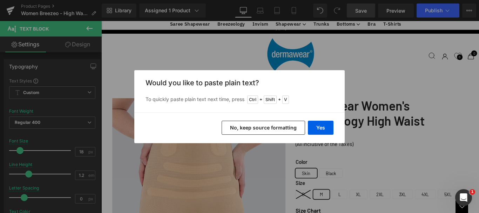
click at [283, 132] on button "No, keep source formatting" at bounding box center [264, 128] width 84 height 14
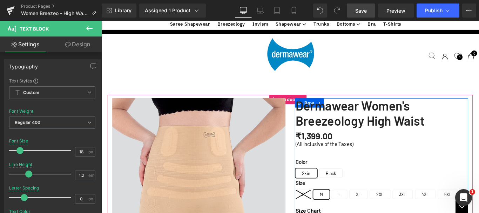
drag, startPoint x: 354, startPoint y: 148, endPoint x: 393, endPoint y: 148, distance: 39.7
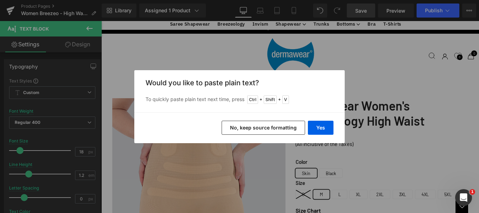
click at [274, 128] on button "No, keep source formatting" at bounding box center [264, 128] width 84 height 14
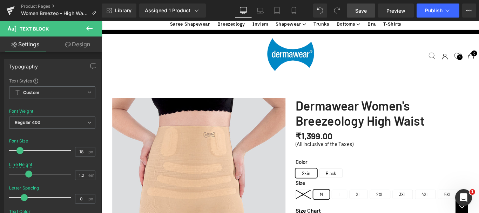
drag, startPoint x: 433, startPoint y: 149, endPoint x: 398, endPoint y: 154, distance: 35.5
drag, startPoint x: 493, startPoint y: 148, endPoint x: 339, endPoint y: 155, distance: 154.6
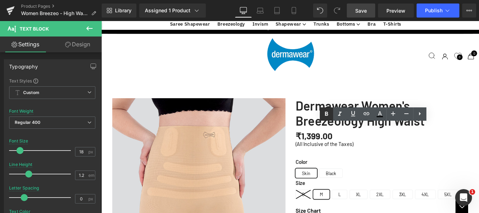
click at [328, 113] on icon at bounding box center [327, 114] width 8 height 8
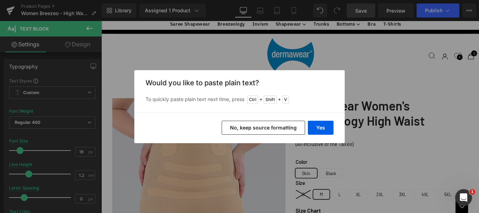
click at [284, 126] on button "No, keep source formatting" at bounding box center [264, 128] width 84 height 14
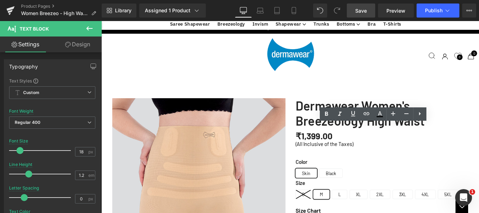
drag, startPoint x: 318, startPoint y: 178, endPoint x: 495, endPoint y: 178, distance: 176.9
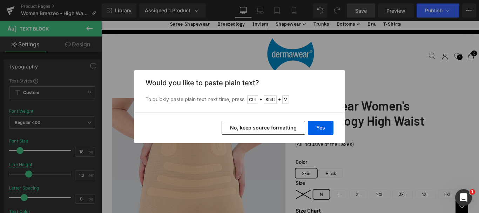
click at [291, 128] on button "No, keep source formatting" at bounding box center [264, 128] width 84 height 14
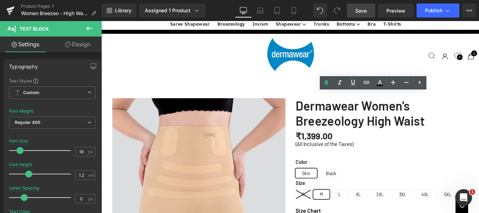
drag, startPoint x: 371, startPoint y: 166, endPoint x: 319, endPoint y: 163, distance: 52.4
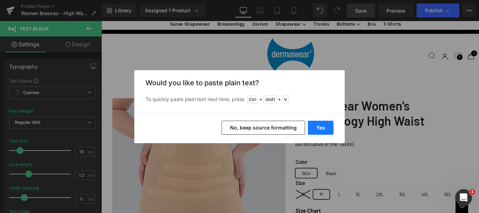
click at [319, 128] on button "Yes" at bounding box center [321, 128] width 26 height 14
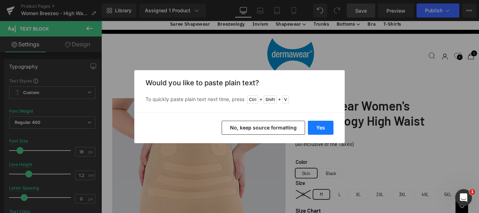
click at [323, 126] on button "Yes" at bounding box center [321, 128] width 26 height 14
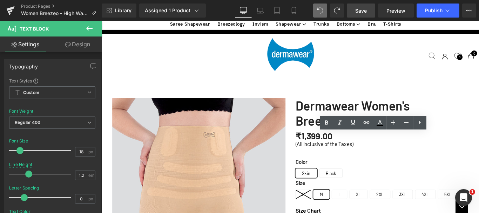
scroll to position [211, 0]
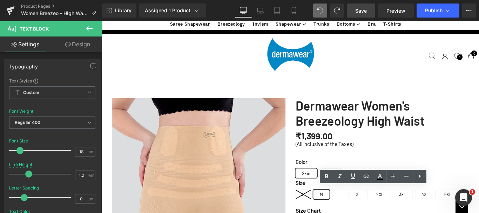
drag, startPoint x: 323, startPoint y: 208, endPoint x: 316, endPoint y: 207, distance: 6.7
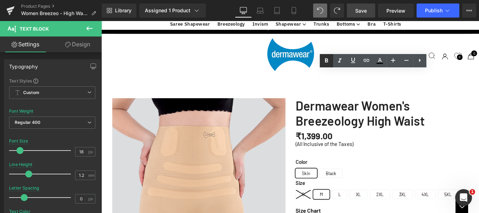
scroll to position [351, 0]
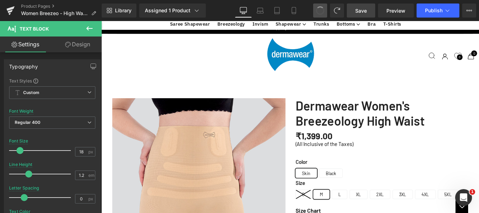
click at [323, 7] on span at bounding box center [320, 10] width 11 height 11
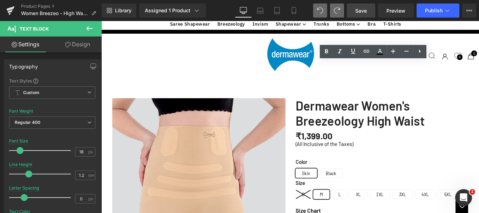
drag, startPoint x: 323, startPoint y: 138, endPoint x: 502, endPoint y: 137, distance: 178.7
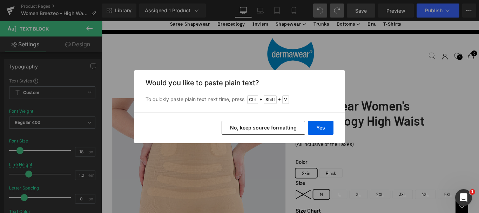
click at [274, 127] on button "No, keep source formatting" at bounding box center [264, 128] width 84 height 14
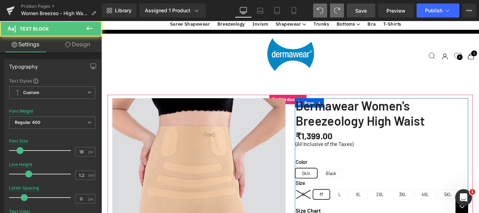
drag, startPoint x: 371, startPoint y: 139, endPoint x: 324, endPoint y: 139, distance: 47.4
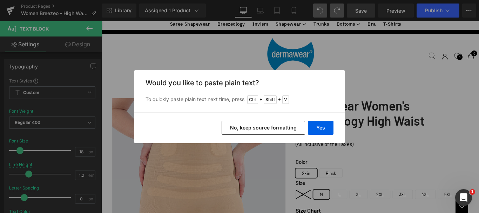
click at [277, 124] on button "No, keep source formatting" at bounding box center [264, 128] width 84 height 14
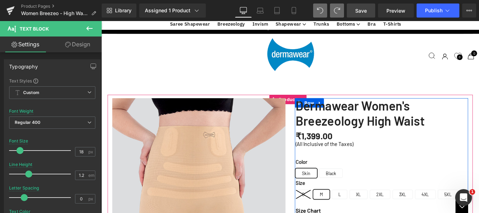
scroll to position [316, 0]
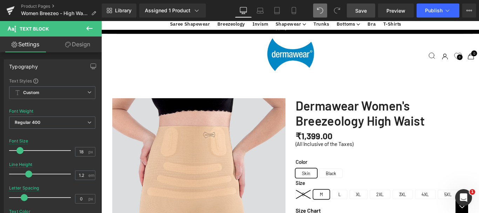
drag, startPoint x: 323, startPoint y: 197, endPoint x: 376, endPoint y: 22, distance: 182.6
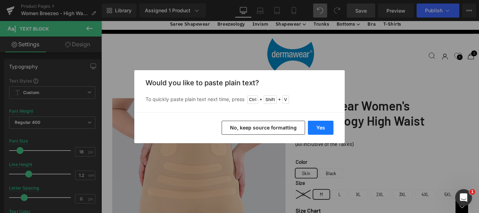
click at [314, 125] on button "Yes" at bounding box center [321, 128] width 26 height 14
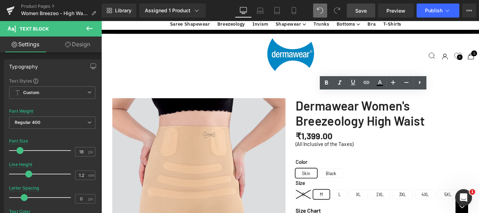
drag, startPoint x: 324, startPoint y: 204, endPoint x: 408, endPoint y: 204, distance: 84.2
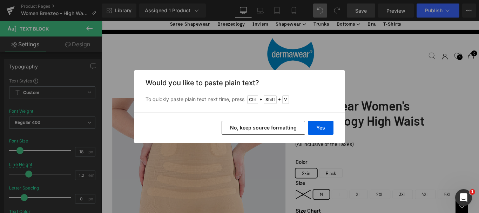
click at [289, 124] on button "No, keep source formatting" at bounding box center [264, 128] width 84 height 14
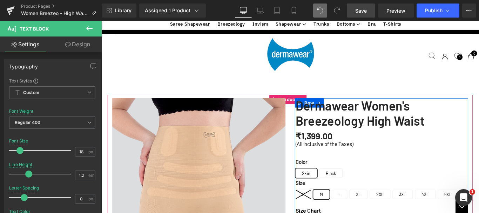
drag, startPoint x: 401, startPoint y: 213, endPoint x: 447, endPoint y: 213, distance: 46.3
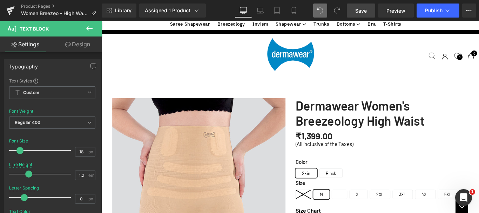
drag, startPoint x: 359, startPoint y: 11, endPoint x: 270, endPoint y: 90, distance: 119.6
click at [359, 11] on span "Save" at bounding box center [362, 10] width 12 height 7
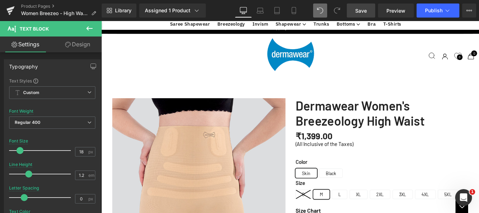
scroll to position [807, 0]
click at [362, 10] on span "Save" at bounding box center [362, 10] width 12 height 7
click at [358, 8] on span "Save" at bounding box center [362, 10] width 12 height 7
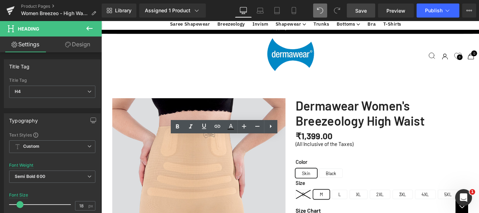
paste div
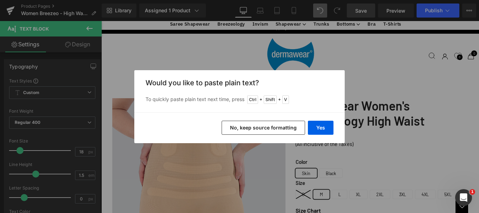
click at [244, 124] on button "No, keep source formatting" at bounding box center [264, 128] width 84 height 14
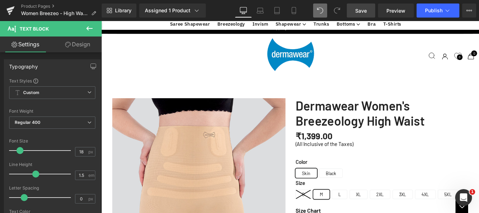
click at [364, 10] on span "Save" at bounding box center [362, 10] width 12 height 7
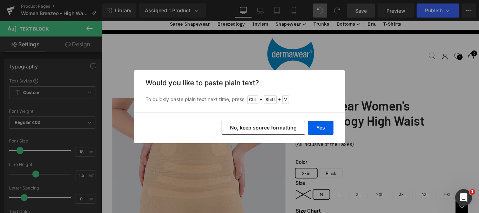
click at [282, 127] on button "No, keep source formatting" at bounding box center [264, 128] width 84 height 14
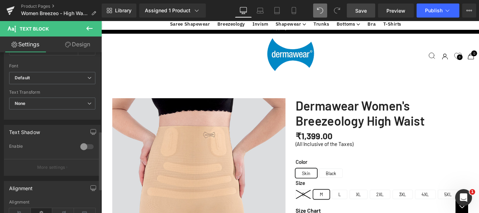
scroll to position [281, 0]
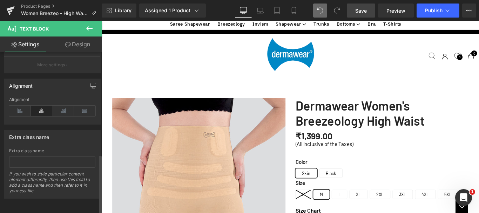
click at [41, 107] on icon at bounding box center [42, 111] width 22 height 11
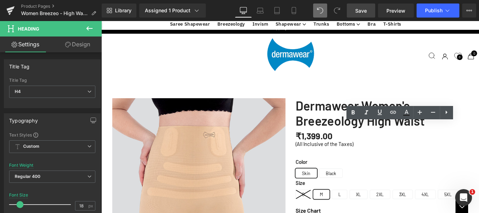
paste div
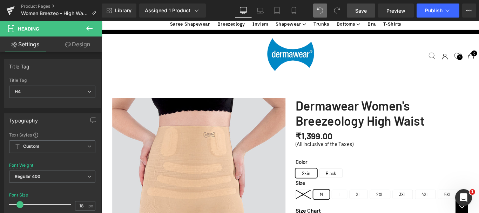
scroll to position [913, 0]
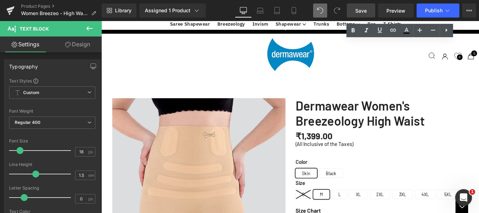
scroll to position [948, 0]
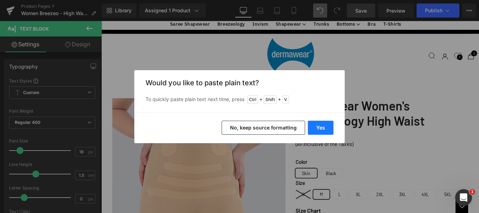
click at [321, 130] on button "Yes" at bounding box center [321, 128] width 26 height 14
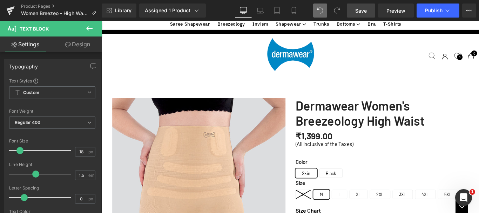
scroll to position [772, 0]
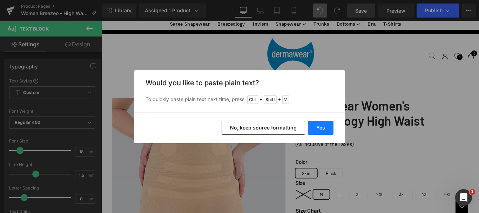
click at [326, 130] on button "Yes" at bounding box center [321, 128] width 26 height 14
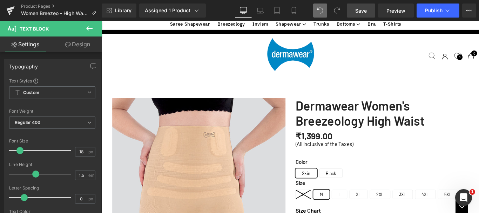
scroll to position [878, 0]
click at [365, 11] on span "Save" at bounding box center [362, 10] width 12 height 7
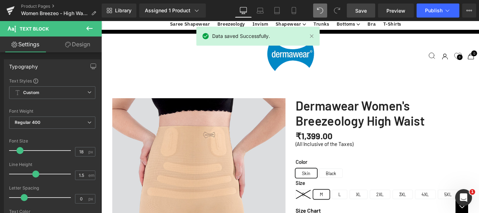
scroll to position [1474, 0]
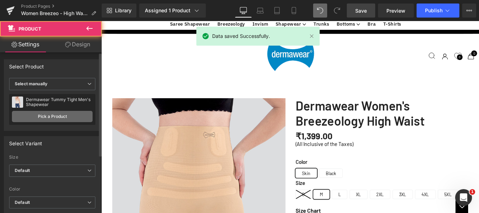
click at [67, 118] on link "Pick a Product" at bounding box center [52, 116] width 81 height 11
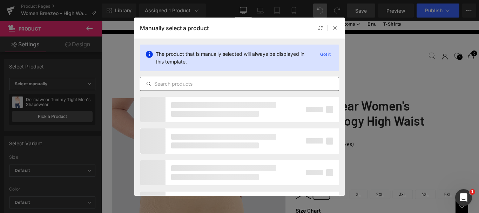
click at [209, 81] on input "text" at bounding box center [239, 84] width 199 height 8
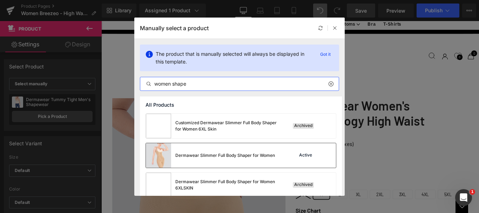
scroll to position [7, 0]
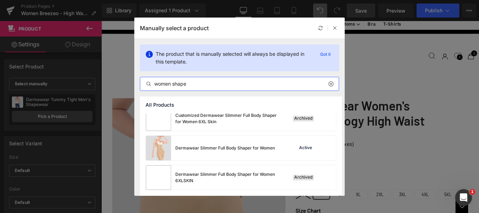
click at [192, 84] on input "women shape" at bounding box center [239, 84] width 199 height 8
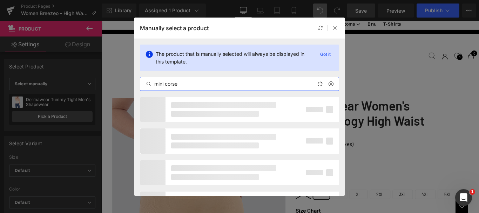
type input "mini corset"
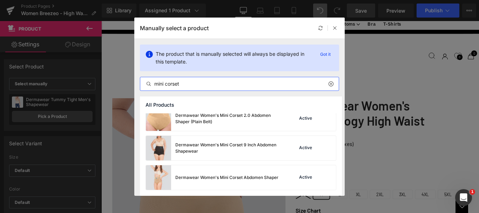
scroll to position [232, 0]
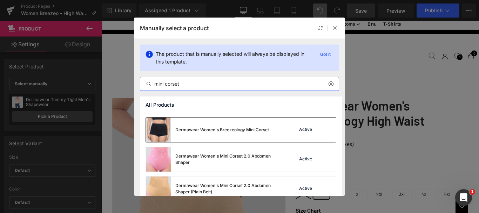
click at [273, 134] on div "Dermawear Women's Breezeology Mini Corset Active" at bounding box center [241, 130] width 190 height 25
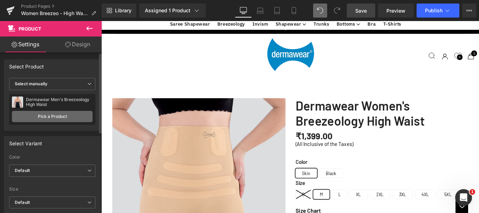
click at [29, 116] on link "Pick a Product" at bounding box center [52, 116] width 81 height 11
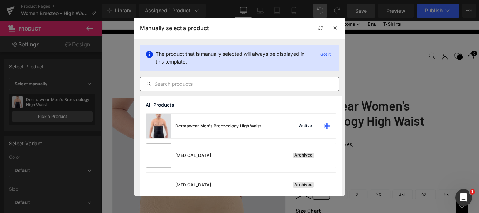
click at [162, 82] on input "text" at bounding box center [239, 84] width 199 height 8
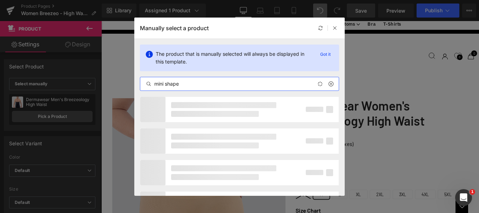
type input "mini shaper"
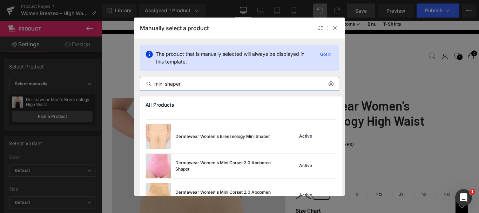
scroll to position [246, 0]
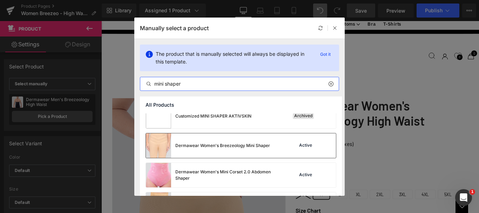
click at [276, 148] on div "Dermawear Women's Breezeology Mini Shaper Active" at bounding box center [241, 145] width 190 height 25
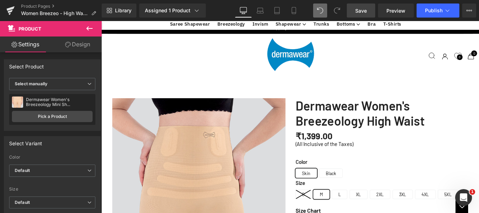
scroll to position [1439, 0]
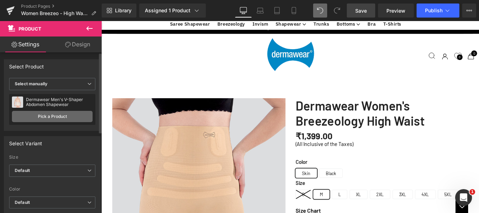
click at [59, 115] on link "Pick a Product" at bounding box center [52, 116] width 81 height 11
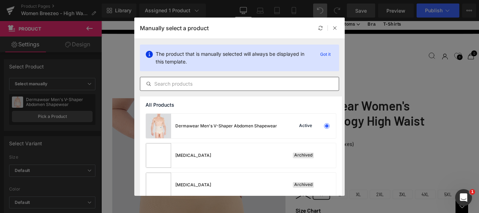
click at [177, 82] on input "text" at bounding box center [239, 84] width 199 height 8
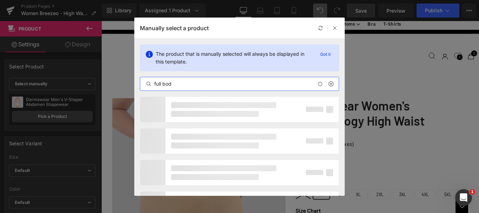
type input "full body"
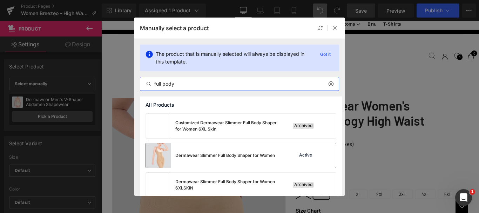
click at [289, 158] on div "Active" at bounding box center [313, 156] width 48 height 10
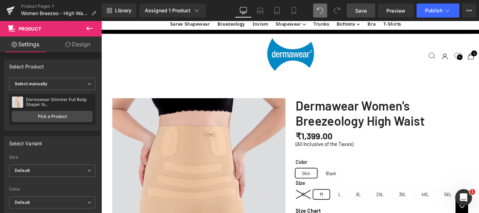
scroll to position [1474, 0]
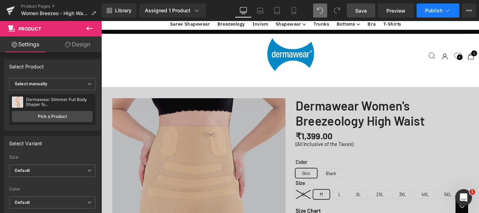
click at [363, 9] on span "Save" at bounding box center [362, 10] width 12 height 7
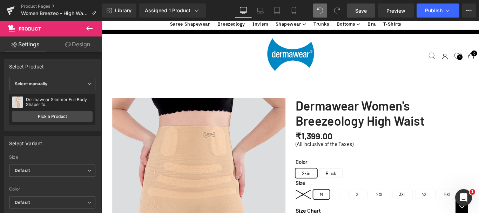
click at [362, 10] on span "Save" at bounding box center [362, 10] width 12 height 7
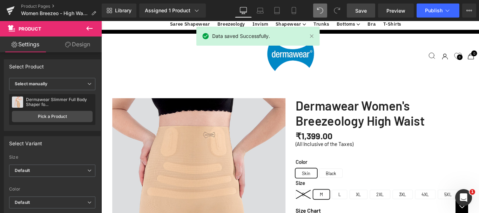
click at [362, 10] on span "Save" at bounding box center [362, 10] width 12 height 7
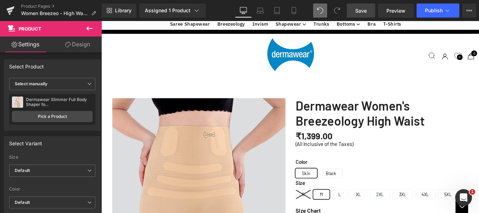
scroll to position [1650, 0]
click at [358, 8] on span "Save" at bounding box center [362, 10] width 12 height 7
drag, startPoint x: 363, startPoint y: 11, endPoint x: 367, endPoint y: 214, distance: 203.6
click at [363, 11] on span "Save" at bounding box center [362, 10] width 12 height 7
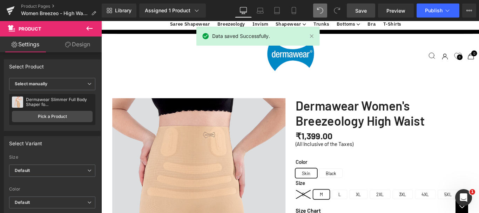
click at [359, 9] on span "Save" at bounding box center [362, 10] width 12 height 7
click at [359, 10] on span "Save" at bounding box center [362, 10] width 12 height 7
click at [401, 13] on span "Preview" at bounding box center [396, 10] width 19 height 7
